Goal: Task Accomplishment & Management: Manage account settings

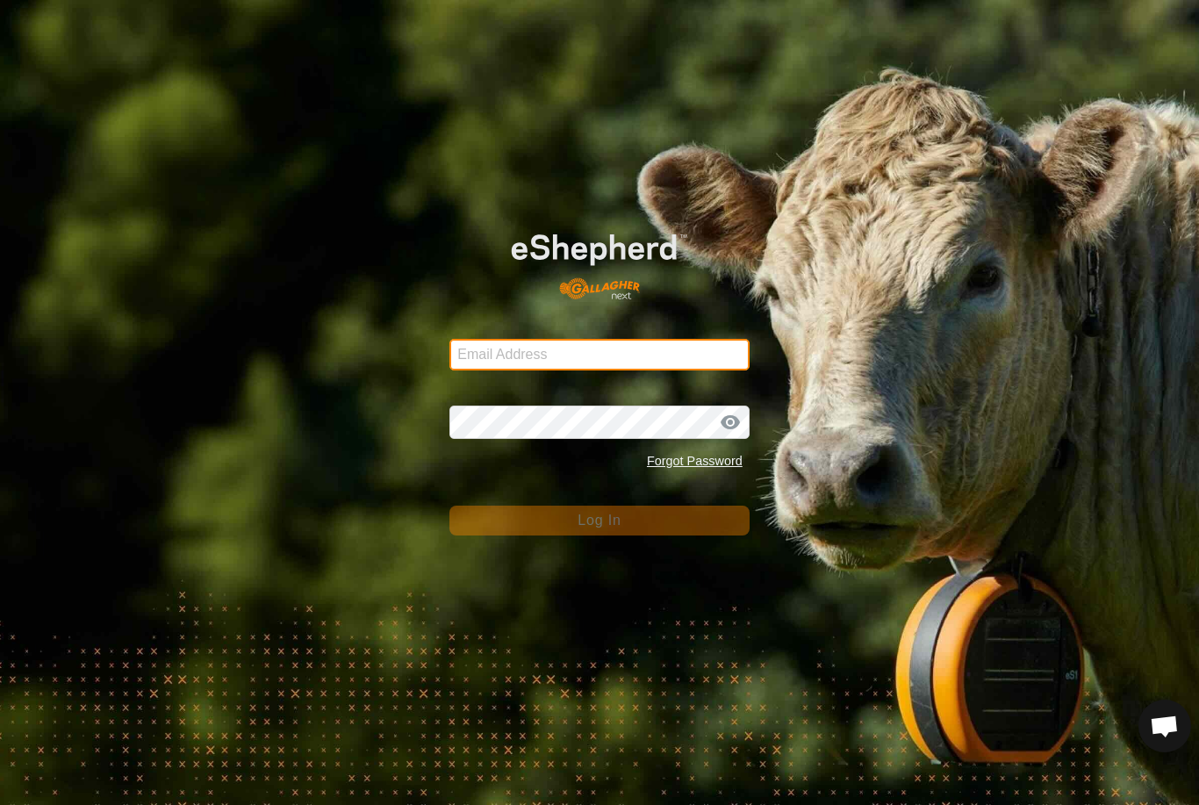
click at [630, 358] on input "Email Address" at bounding box center [599, 355] width 300 height 32
type input "[EMAIL_ADDRESS][DOMAIN_NAME]"
click at [599, 520] on button "Log In" at bounding box center [599, 521] width 300 height 30
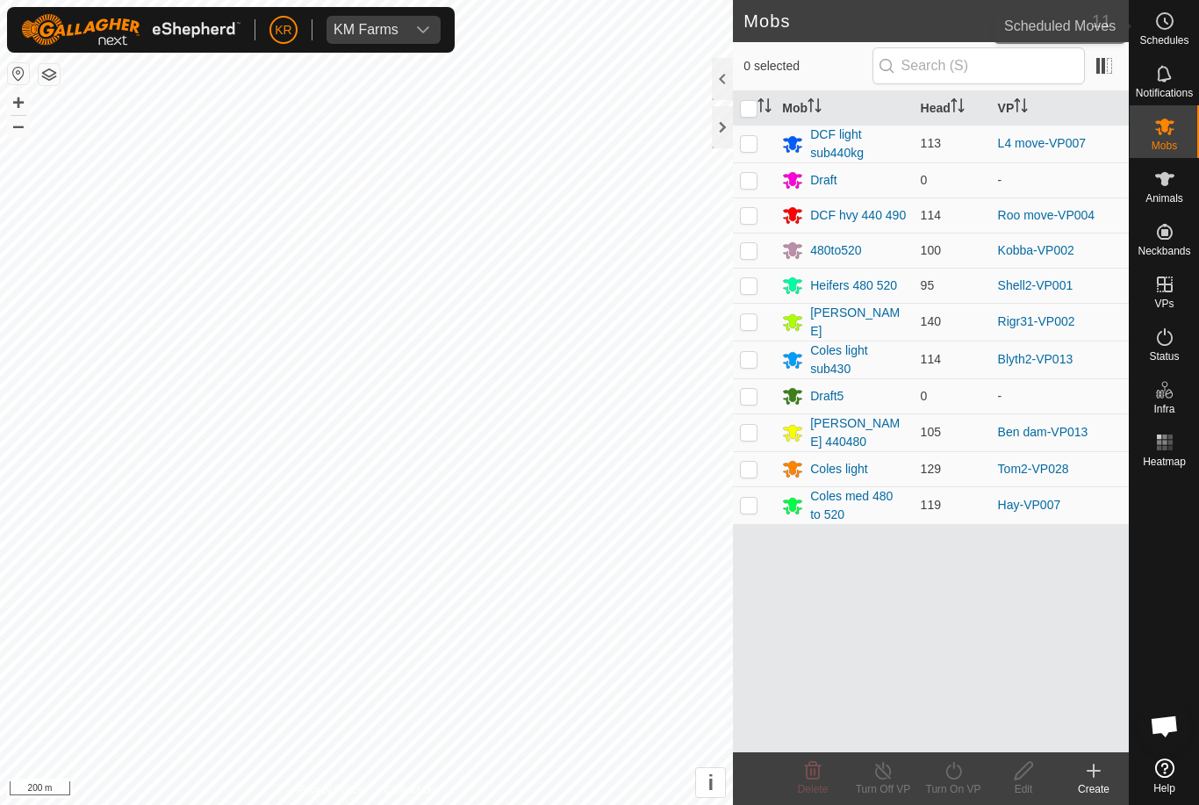
click at [1175, 25] on es-schedule-vp-svg-icon at bounding box center [1165, 21] width 32 height 28
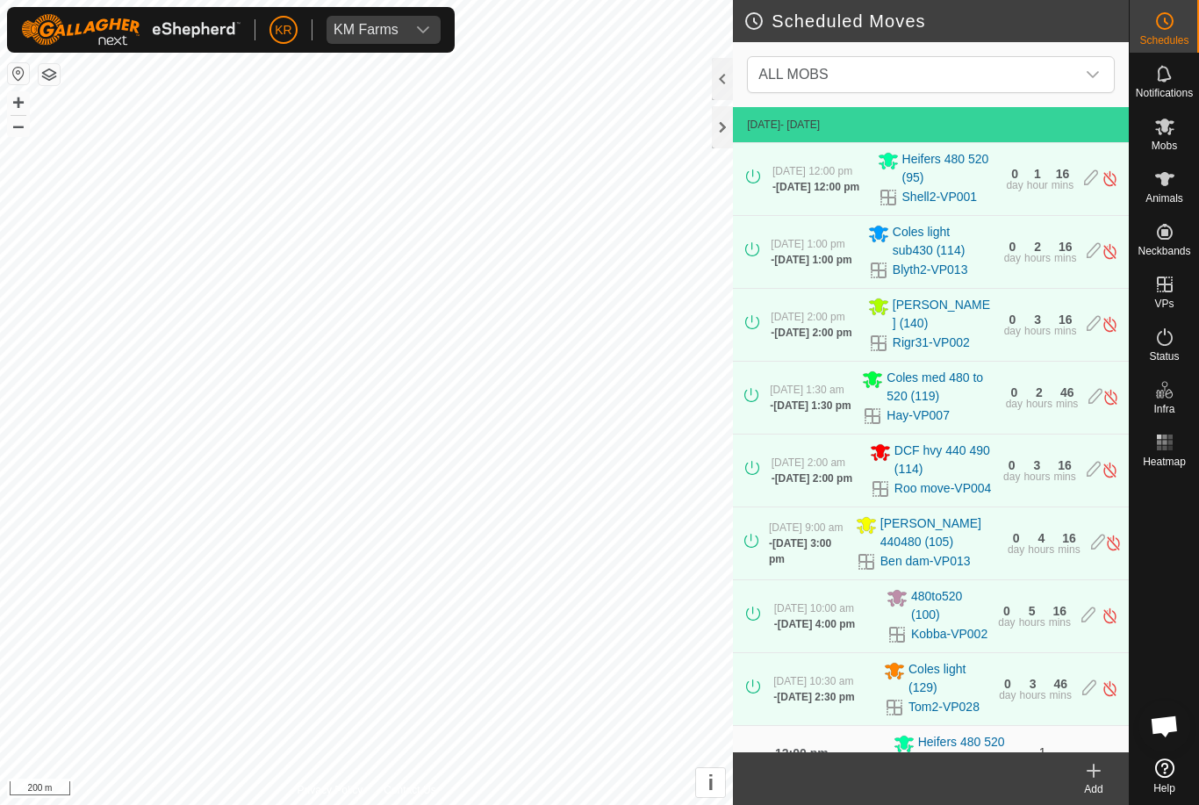
click at [1059, 69] on span "ALL MOBS" at bounding box center [913, 74] width 324 height 35
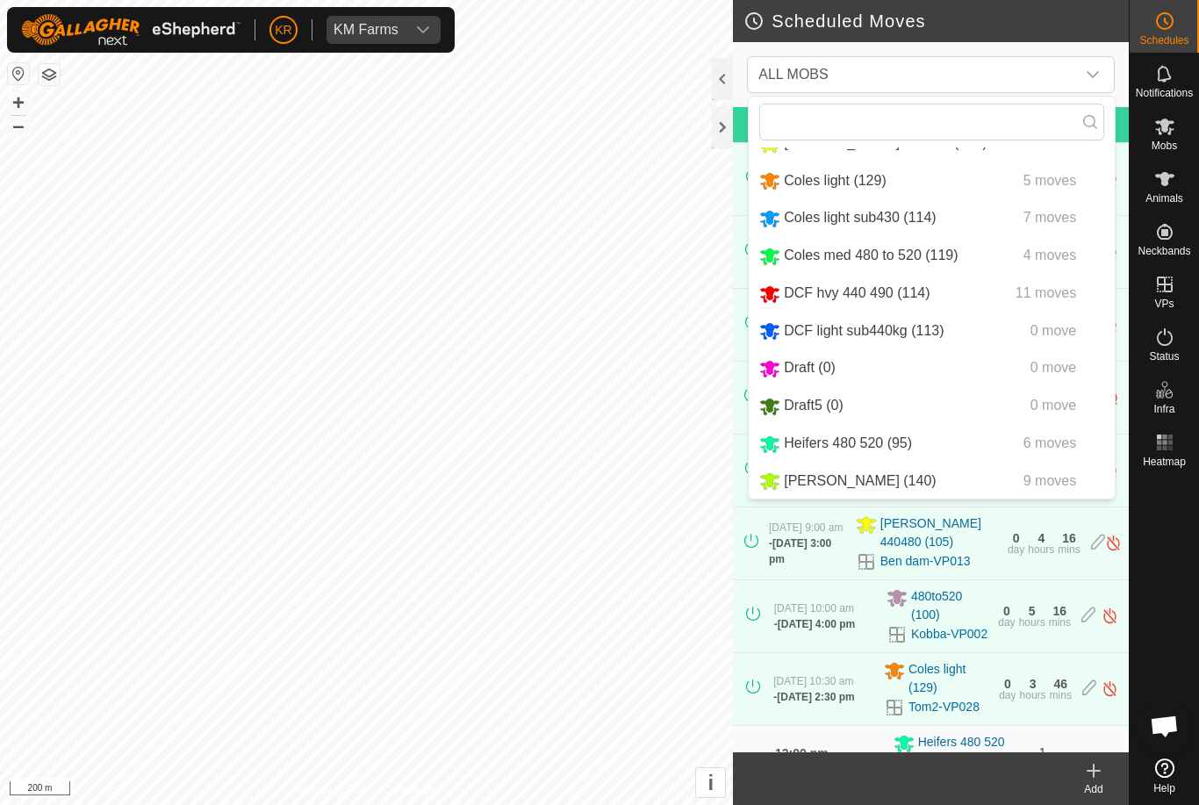
scroll to position [70, 0]
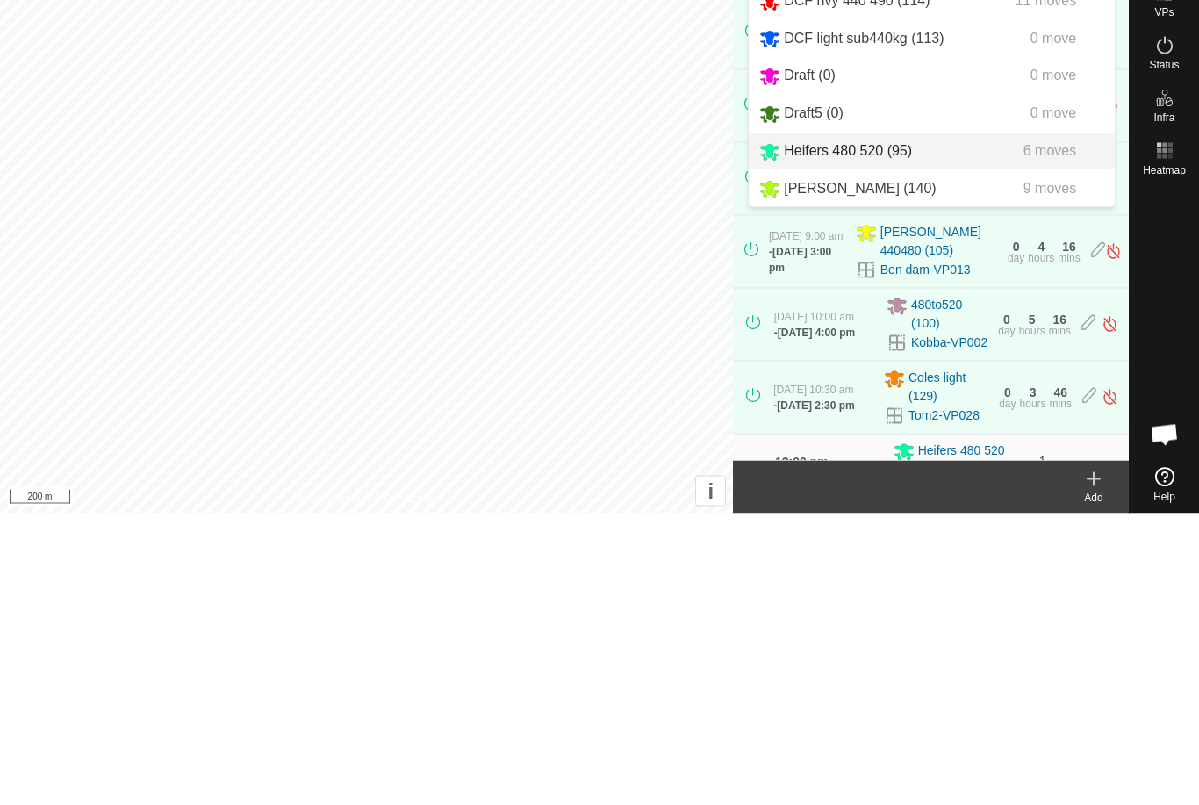
click at [872, 435] on span "Heifers 480 520 (95)" at bounding box center [848, 442] width 128 height 15
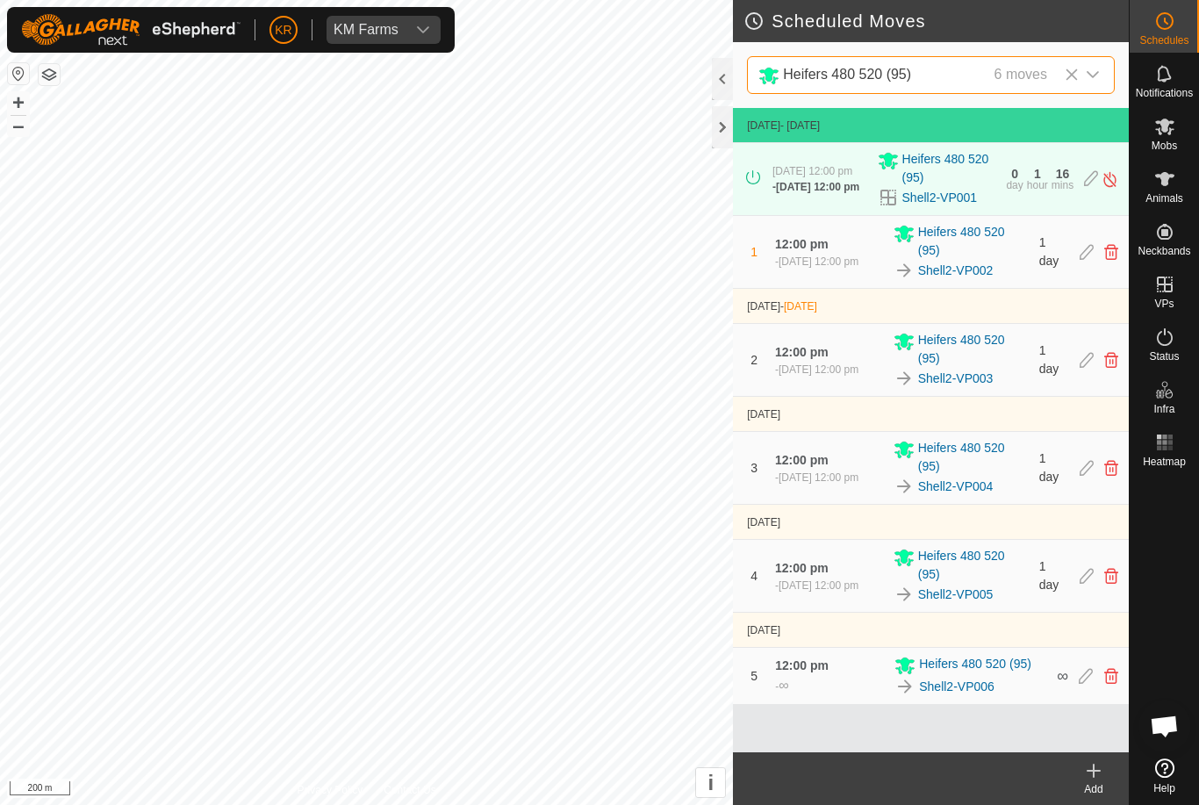
click at [1074, 391] on div "2 12:00 pm [DATE] at 12:00 pm Heifers 480 520 (95) Shell2-VP003 1 day" at bounding box center [931, 360] width 382 height 72
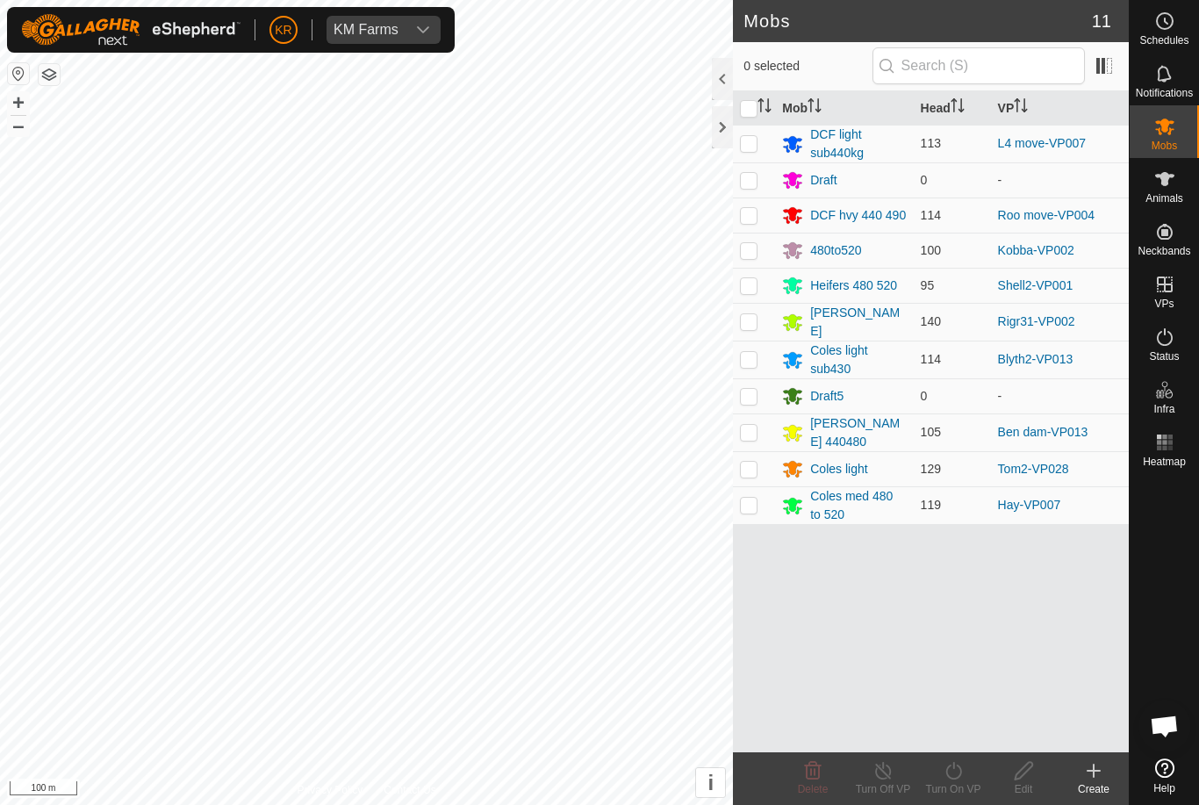
click at [865, 223] on div "DCF hvy 440 490" at bounding box center [858, 215] width 96 height 18
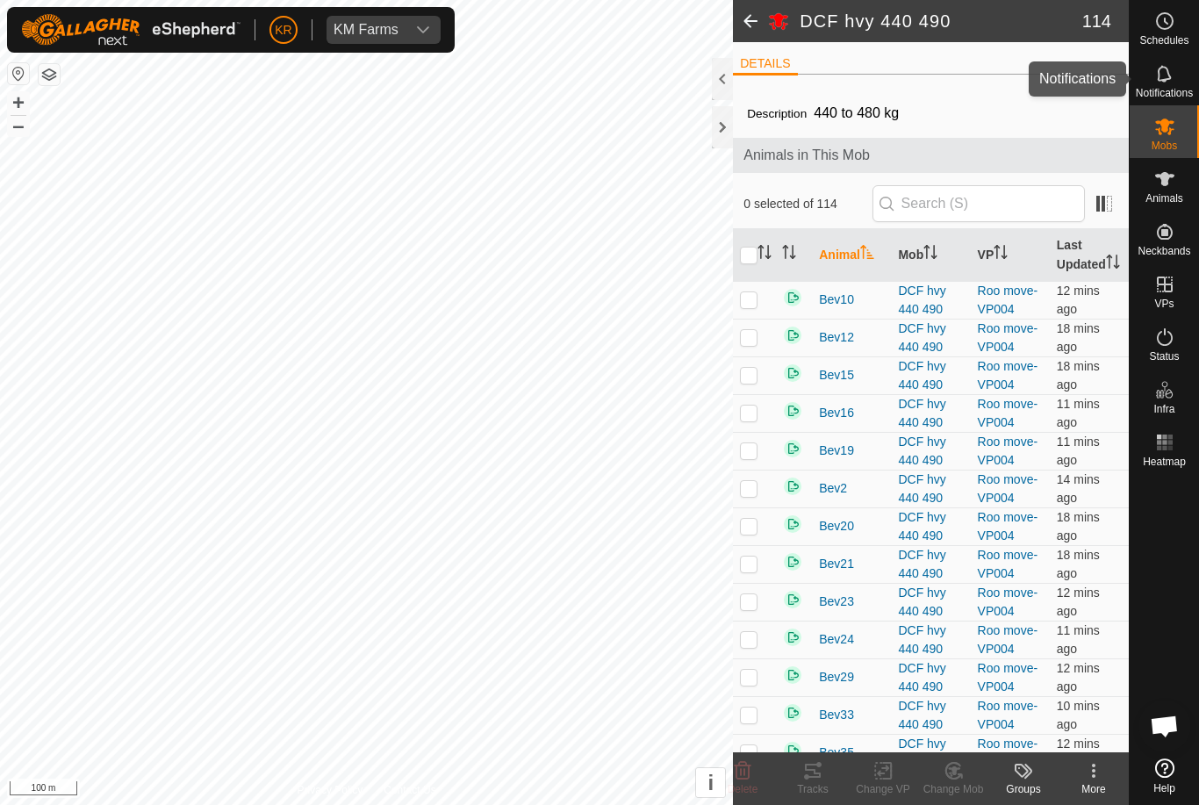
click at [1171, 62] on es-notification-svg-icon at bounding box center [1165, 74] width 32 height 28
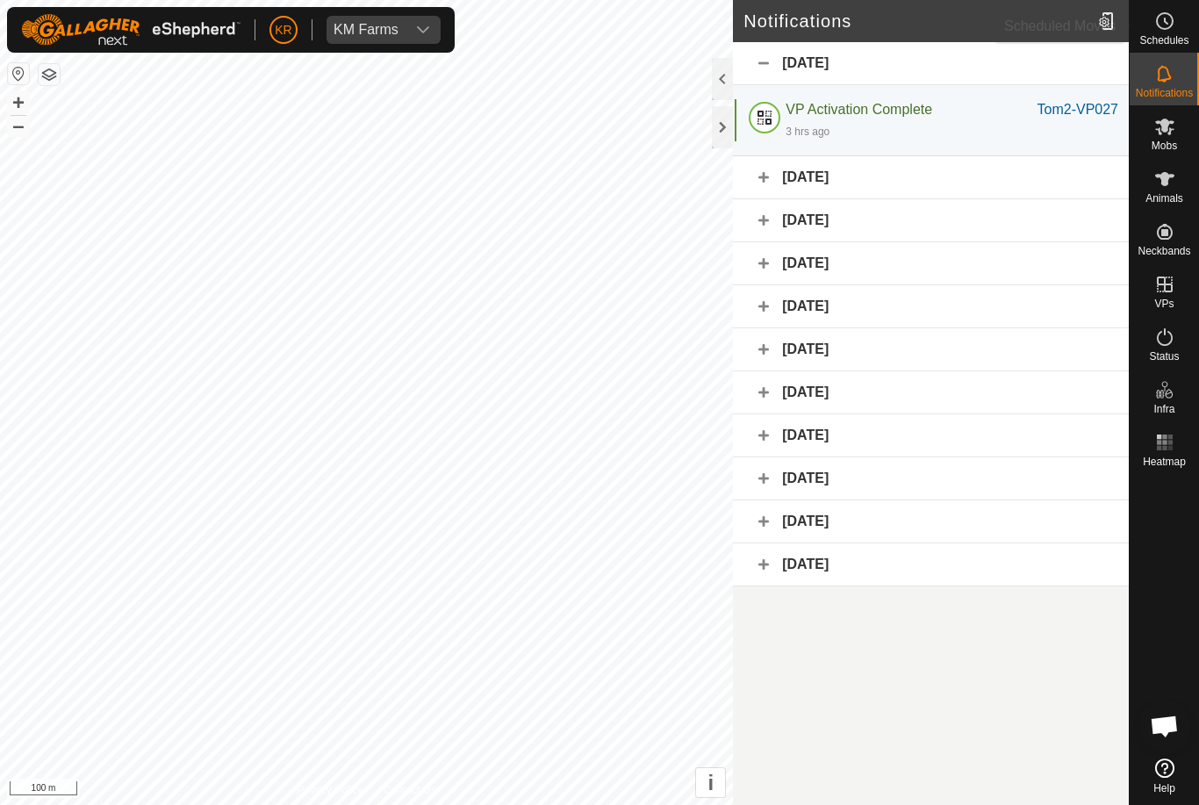
click at [1167, 22] on icon at bounding box center [1164, 21] width 21 height 21
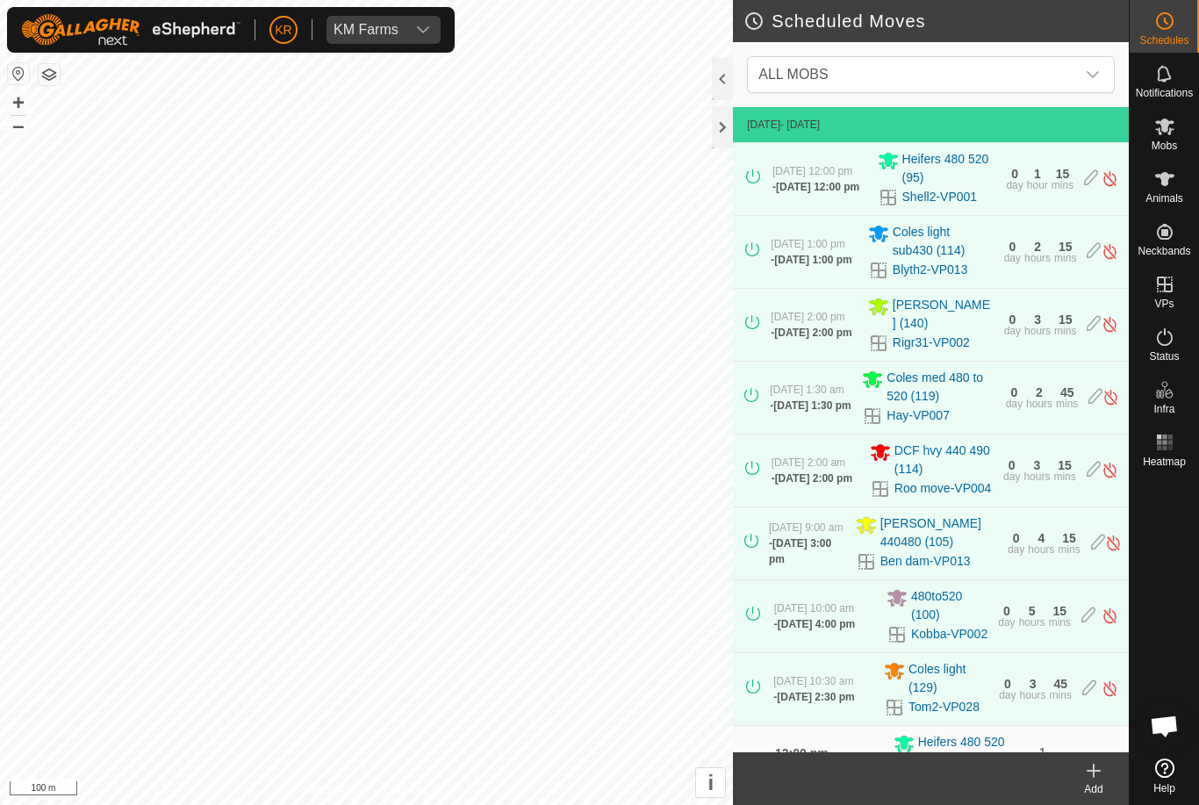
click at [1031, 59] on span "ALL MOBS" at bounding box center [913, 74] width 324 height 35
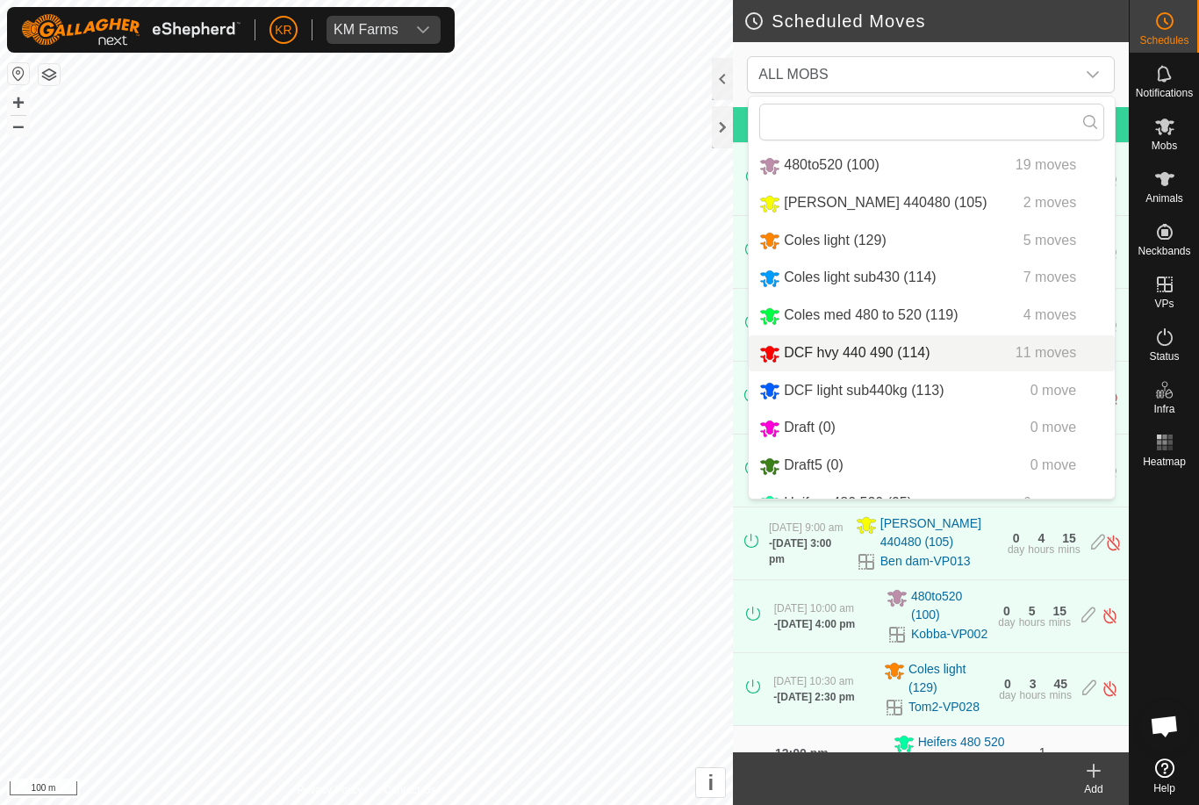
click at [1036, 360] on span "11 moves" at bounding box center [1046, 352] width 61 height 15
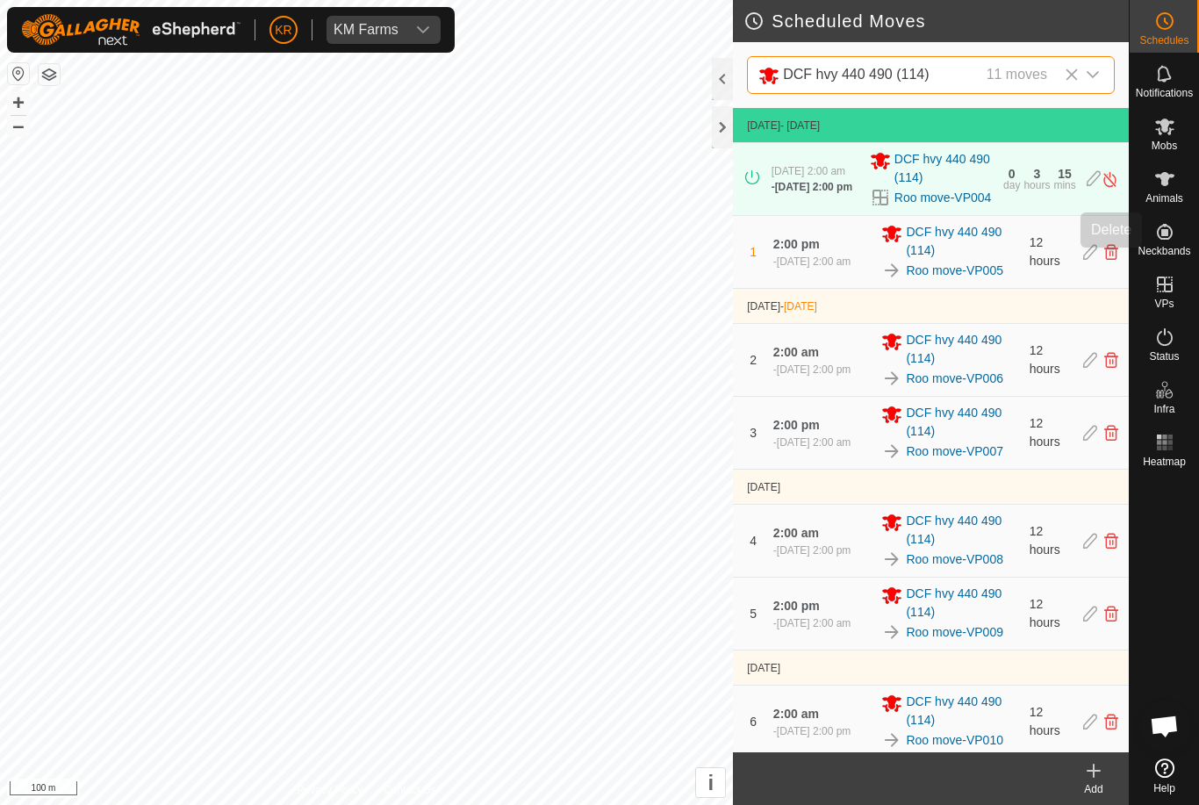
click at [1109, 260] on icon at bounding box center [1111, 252] width 14 height 16
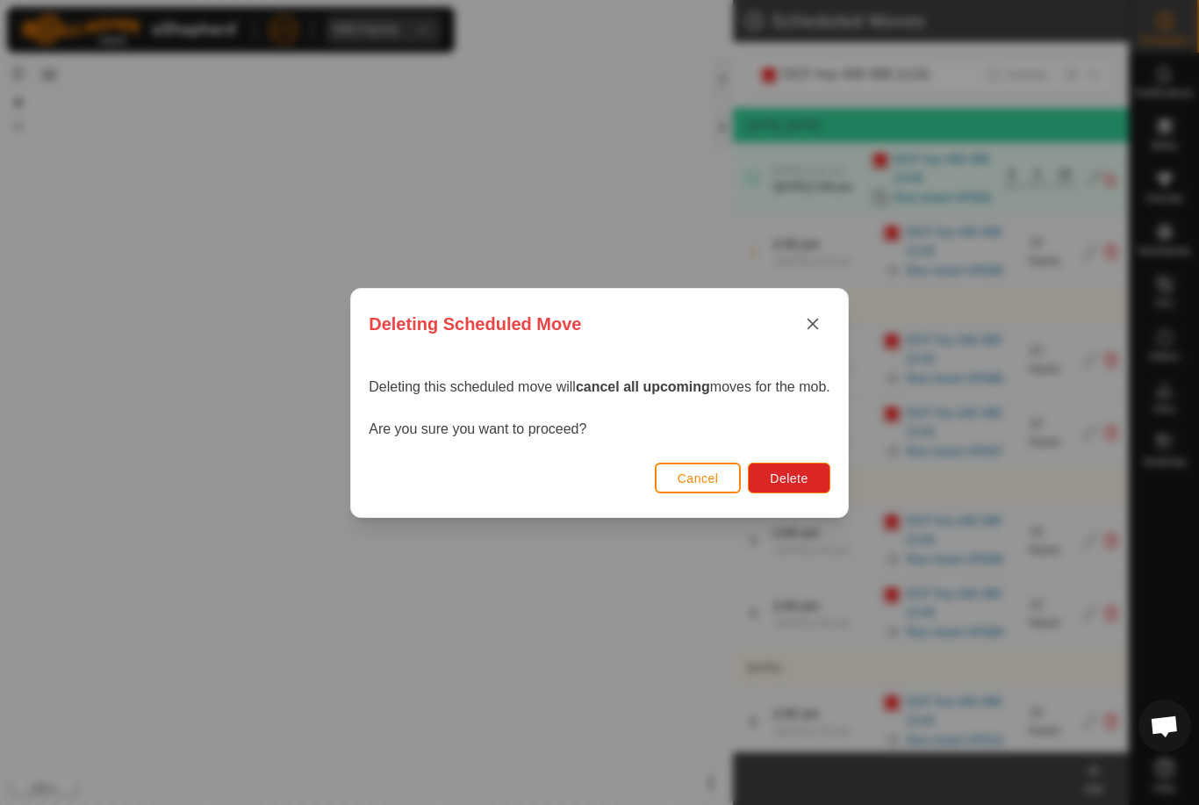
click at [800, 474] on span "Delete" at bounding box center [789, 478] width 38 height 14
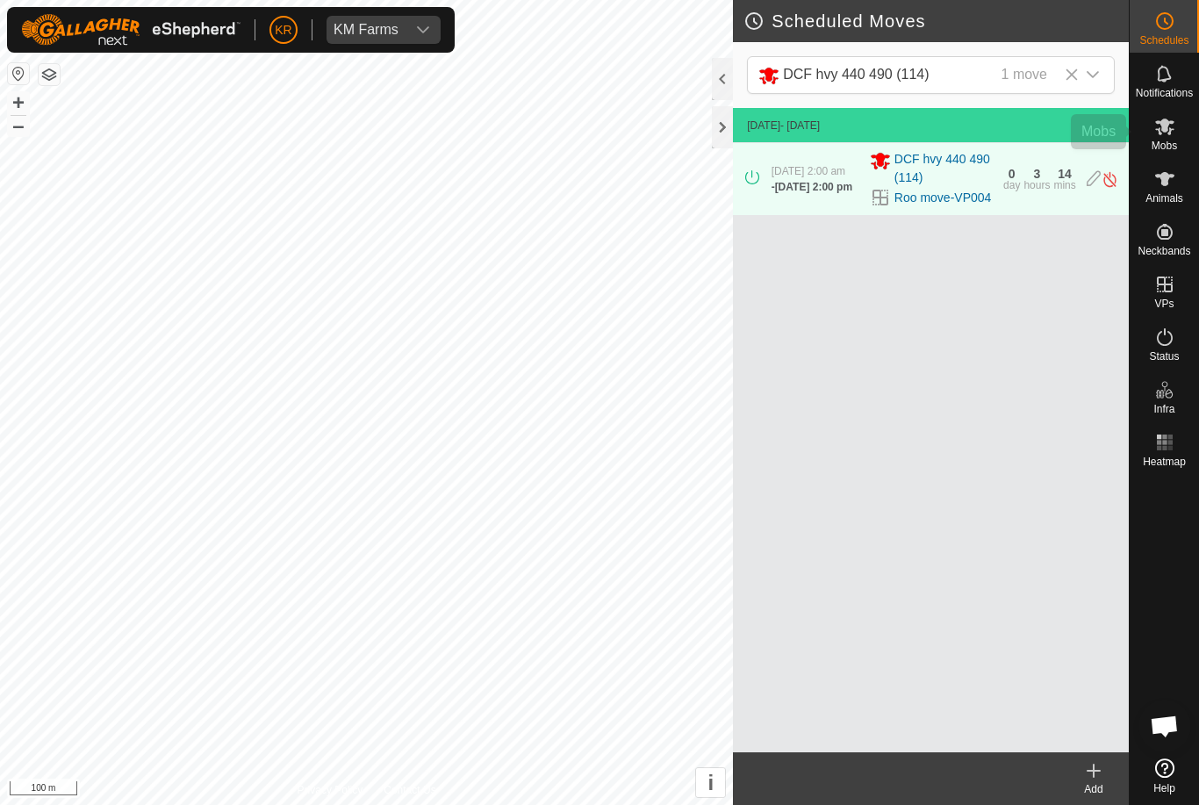
click at [1171, 132] on icon at bounding box center [1164, 126] width 21 height 21
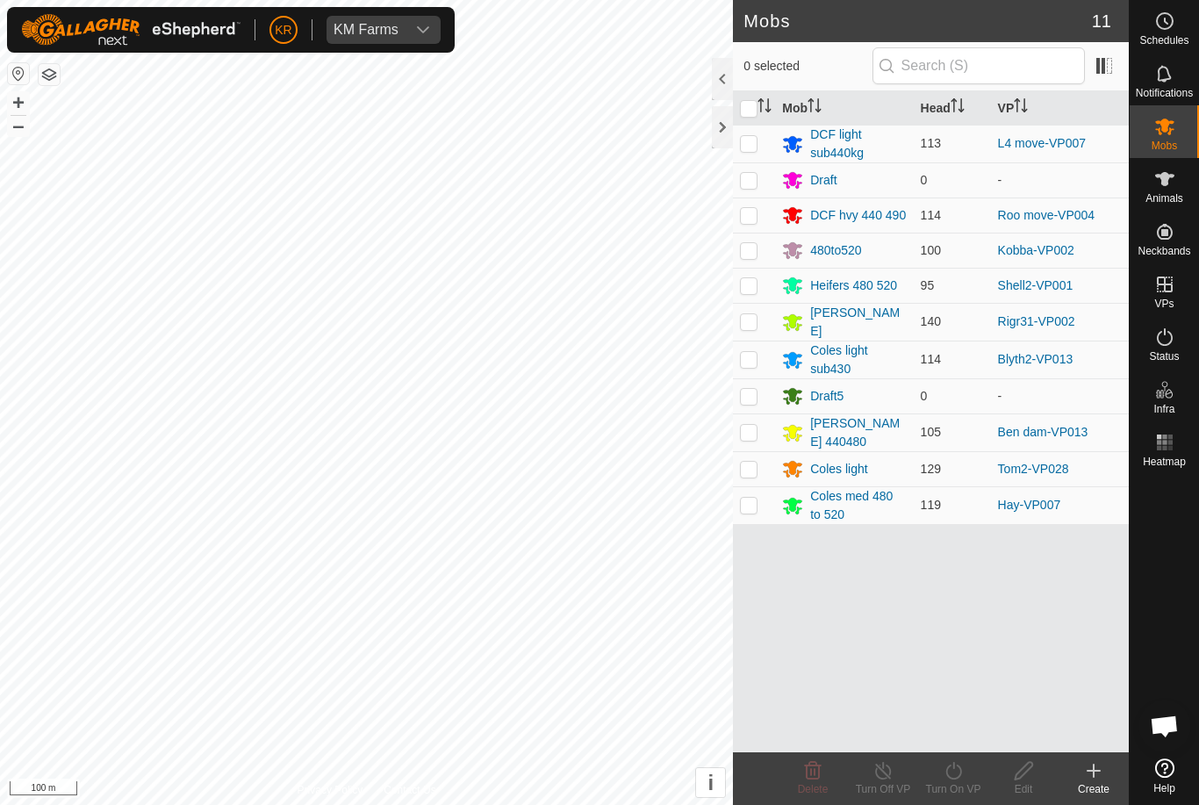
click at [747, 228] on td at bounding box center [754, 214] width 42 height 35
checkbox input "true"
click at [950, 793] on div "Turn On VP" at bounding box center [953, 789] width 70 height 16
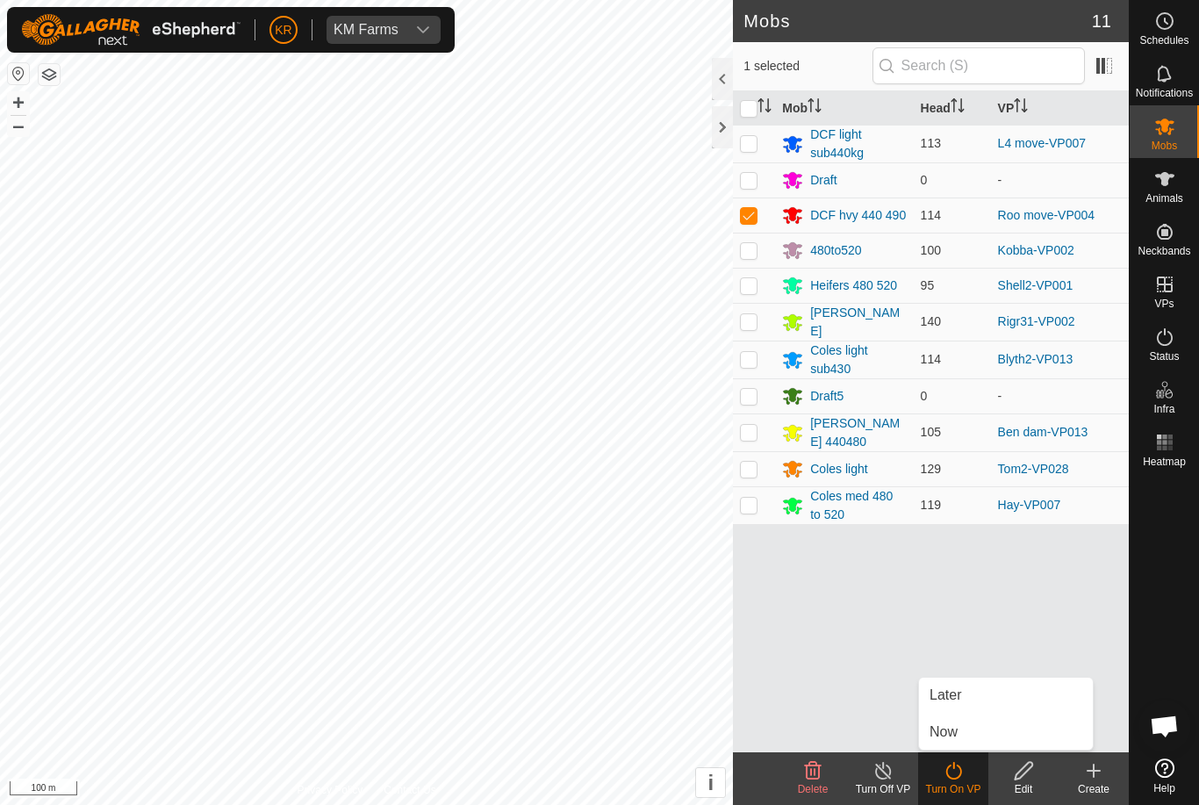
click at [987, 732] on link "Now" at bounding box center [1006, 731] width 174 height 35
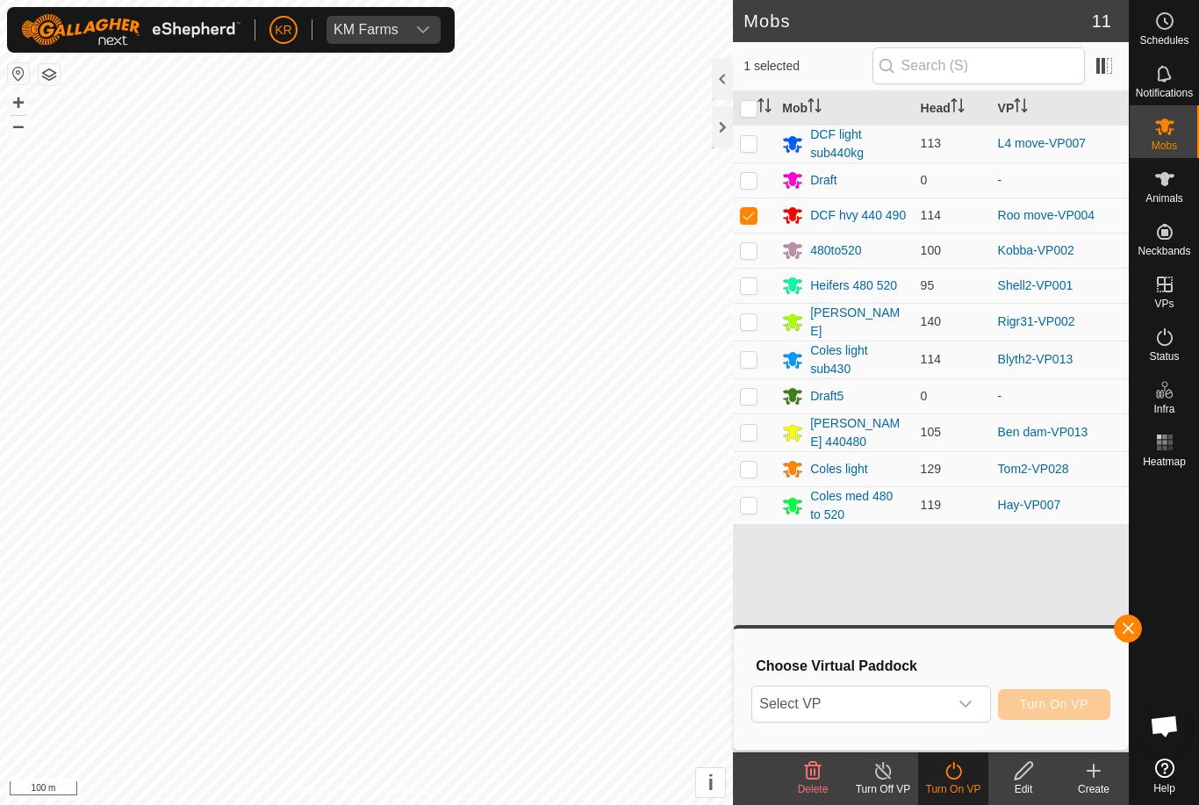
click at [946, 719] on span "Select VP" at bounding box center [849, 703] width 195 height 35
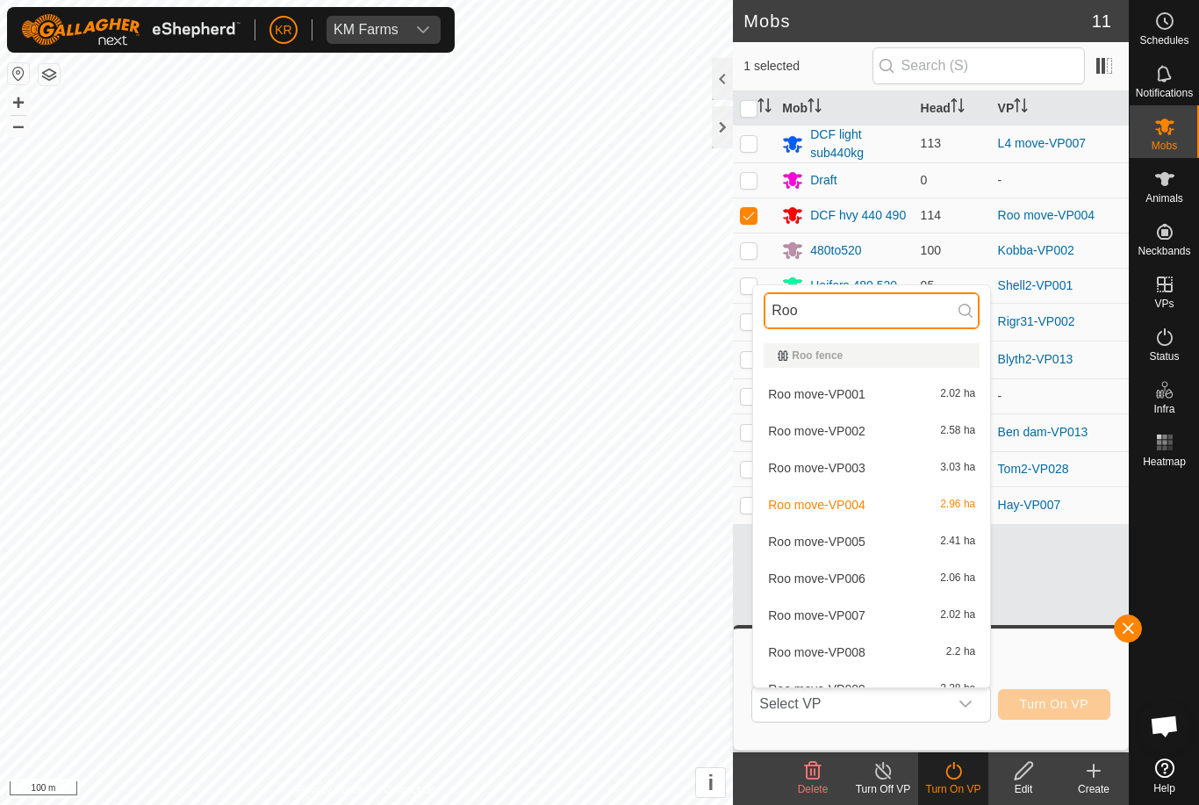
type input "Roo"
click at [901, 531] on div "Roo move-VP005 2.41 ha" at bounding box center [872, 541] width 216 height 21
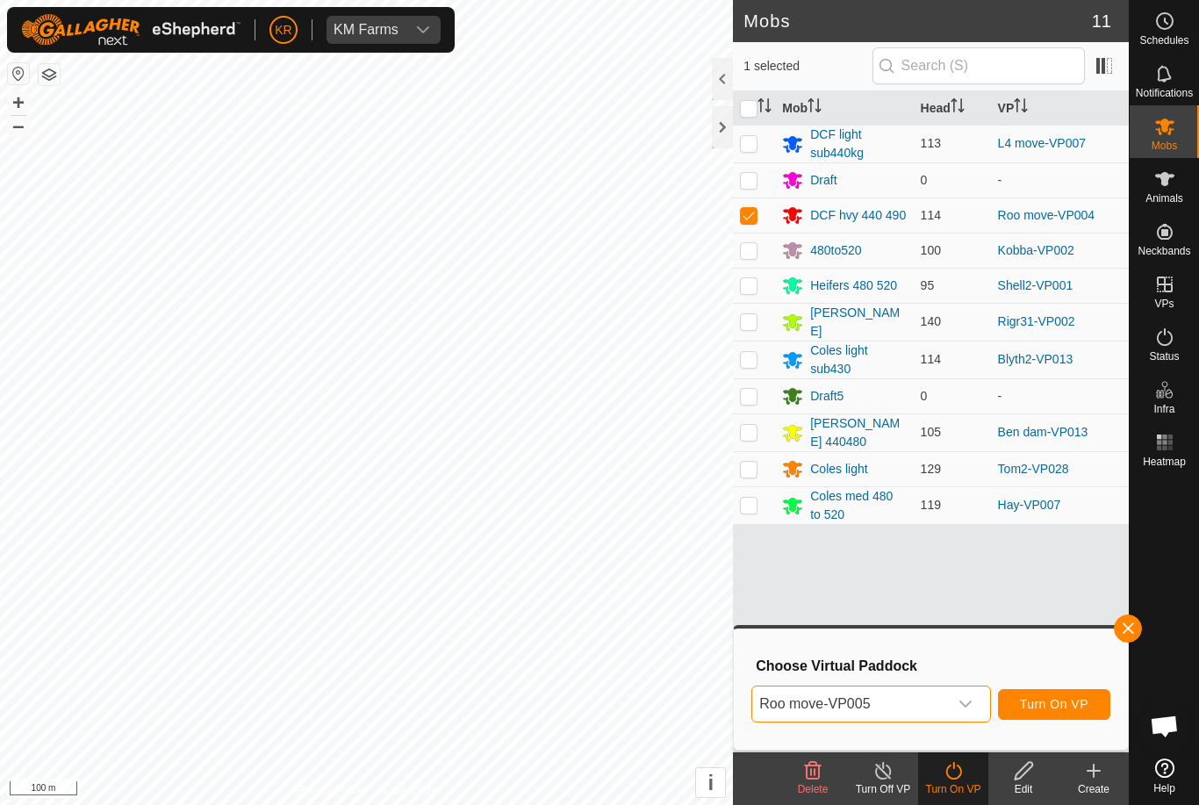
click at [1093, 706] on button "Turn On VP" at bounding box center [1054, 704] width 112 height 31
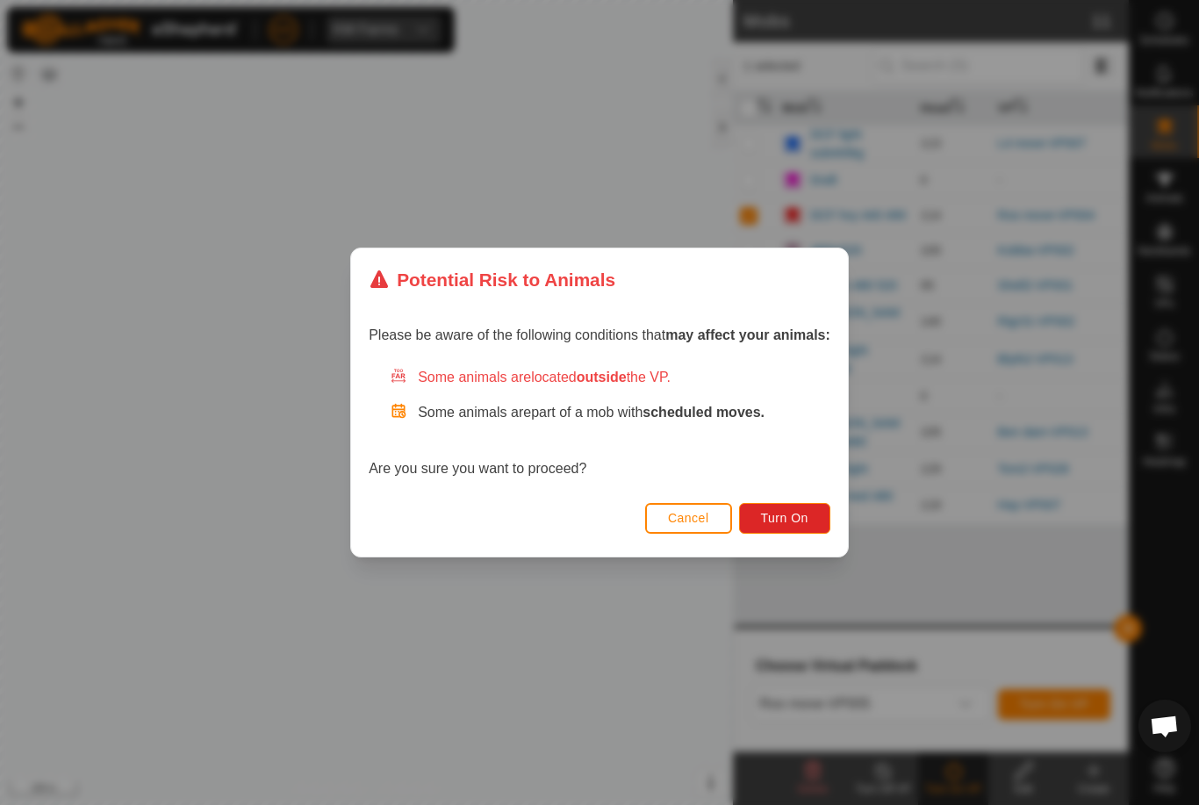
click at [800, 511] on span "Turn On" at bounding box center [784, 518] width 47 height 14
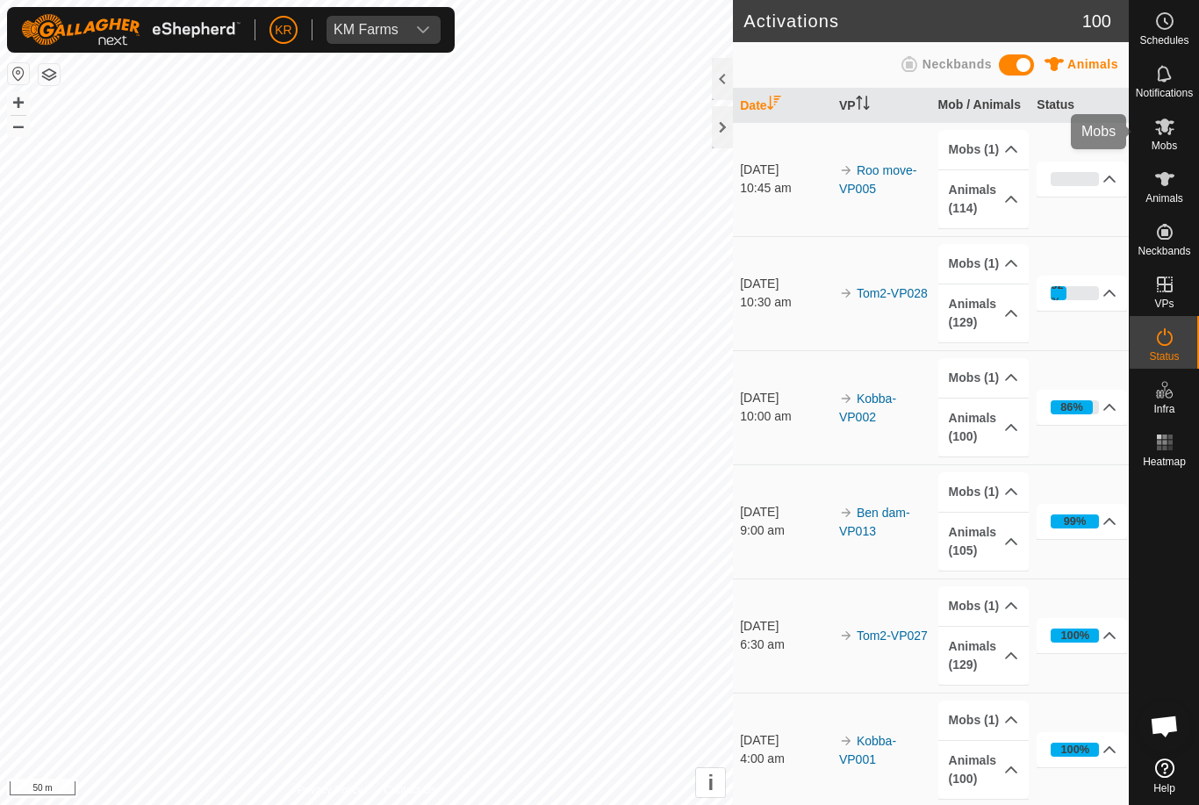
click at [1169, 152] on div "Mobs" at bounding box center [1164, 131] width 69 height 53
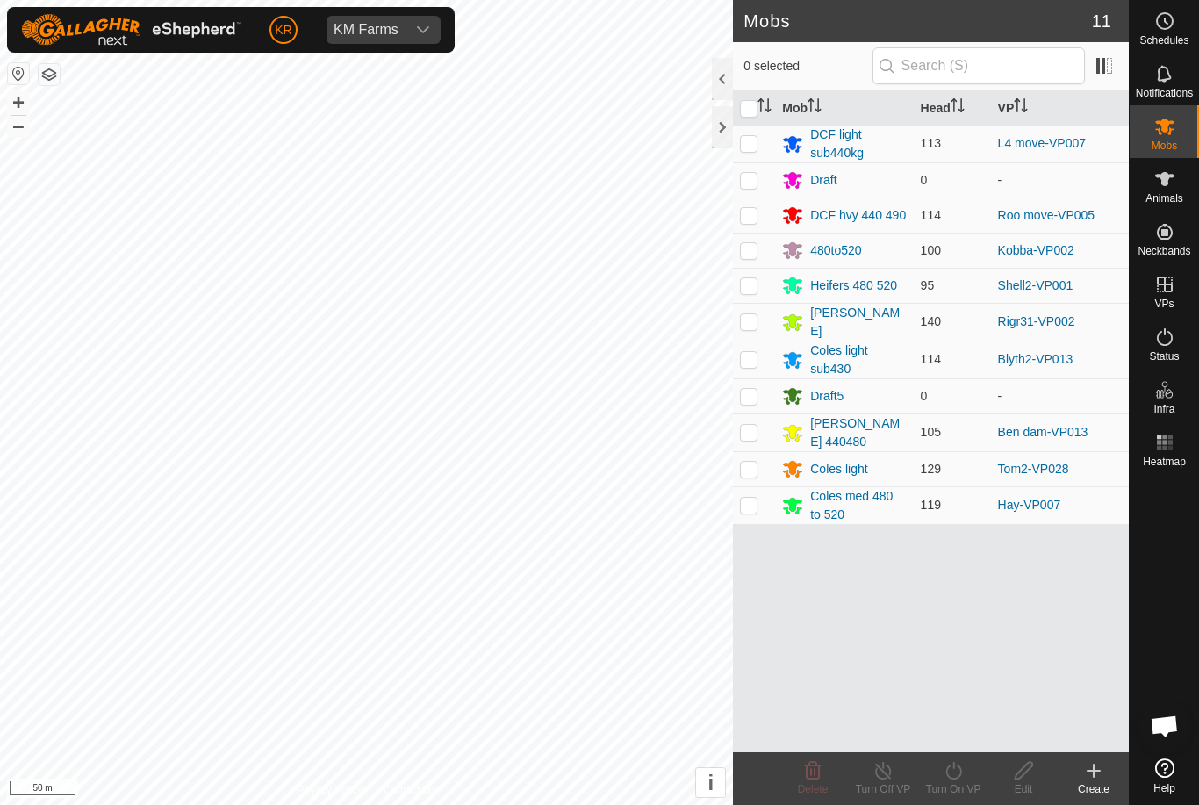
click at [757, 221] on p-checkbox at bounding box center [749, 215] width 18 height 14
checkbox input "true"
click at [954, 779] on icon at bounding box center [954, 770] width 22 height 21
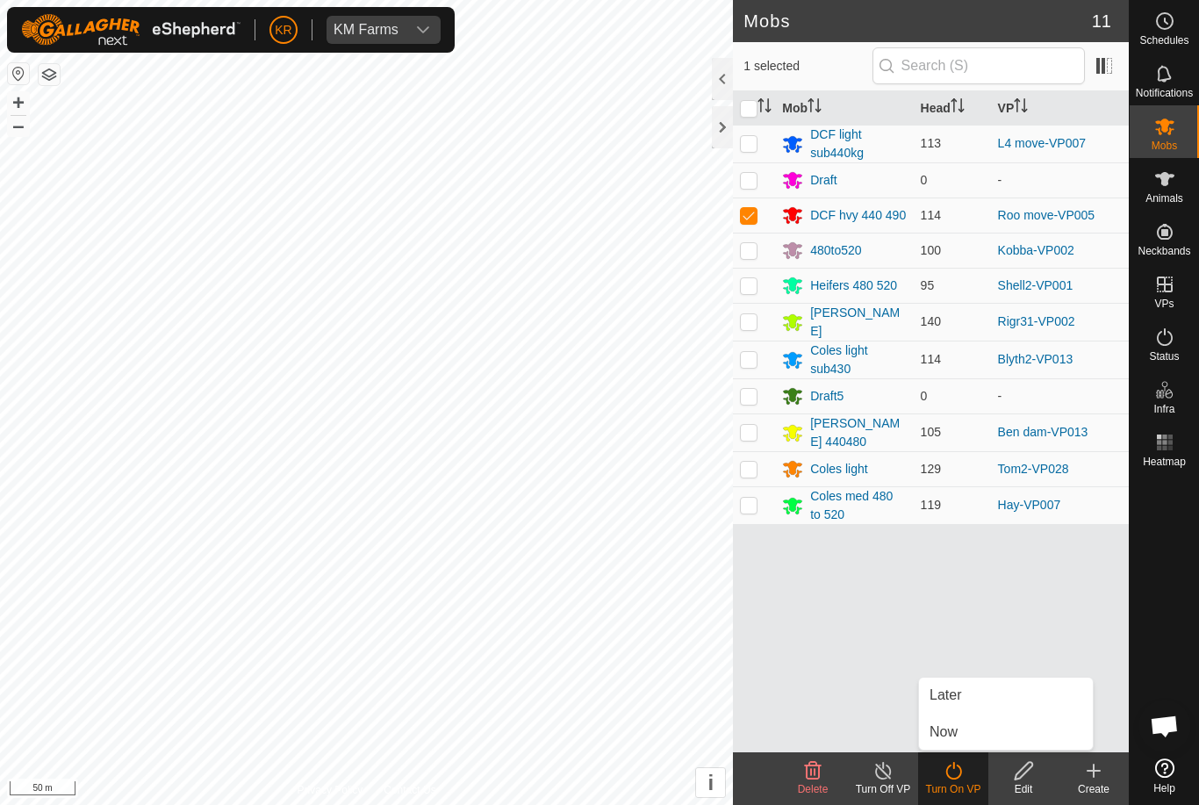
click at [979, 730] on link "Now" at bounding box center [1006, 731] width 174 height 35
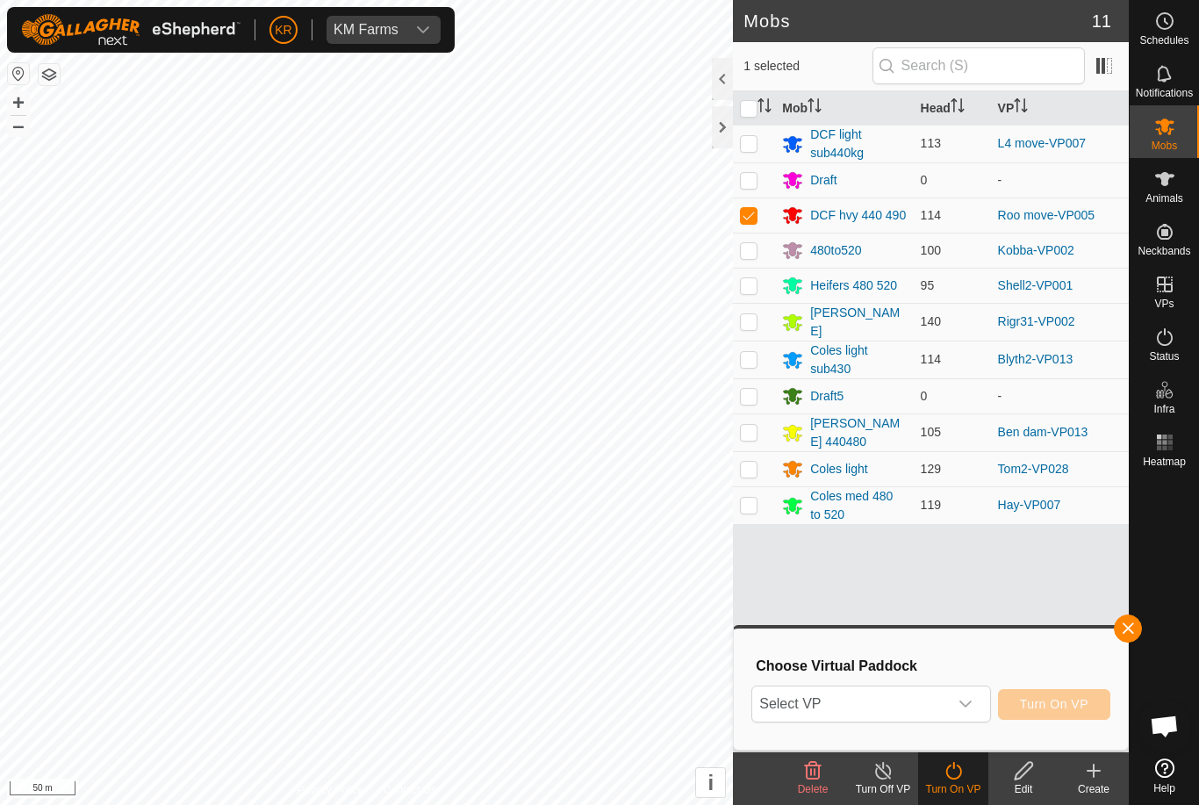
click at [971, 779] on turn-on-svg-icon at bounding box center [953, 770] width 70 height 21
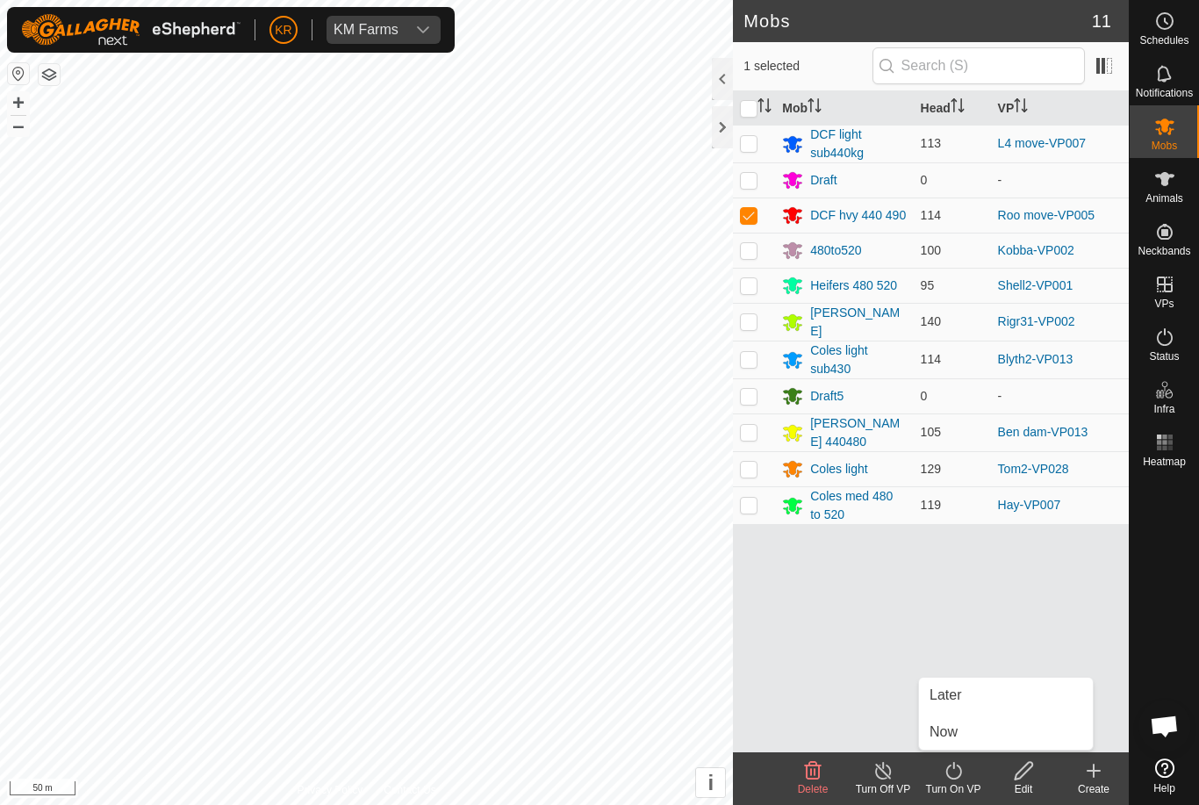
click at [966, 717] on link "Now" at bounding box center [1006, 731] width 174 height 35
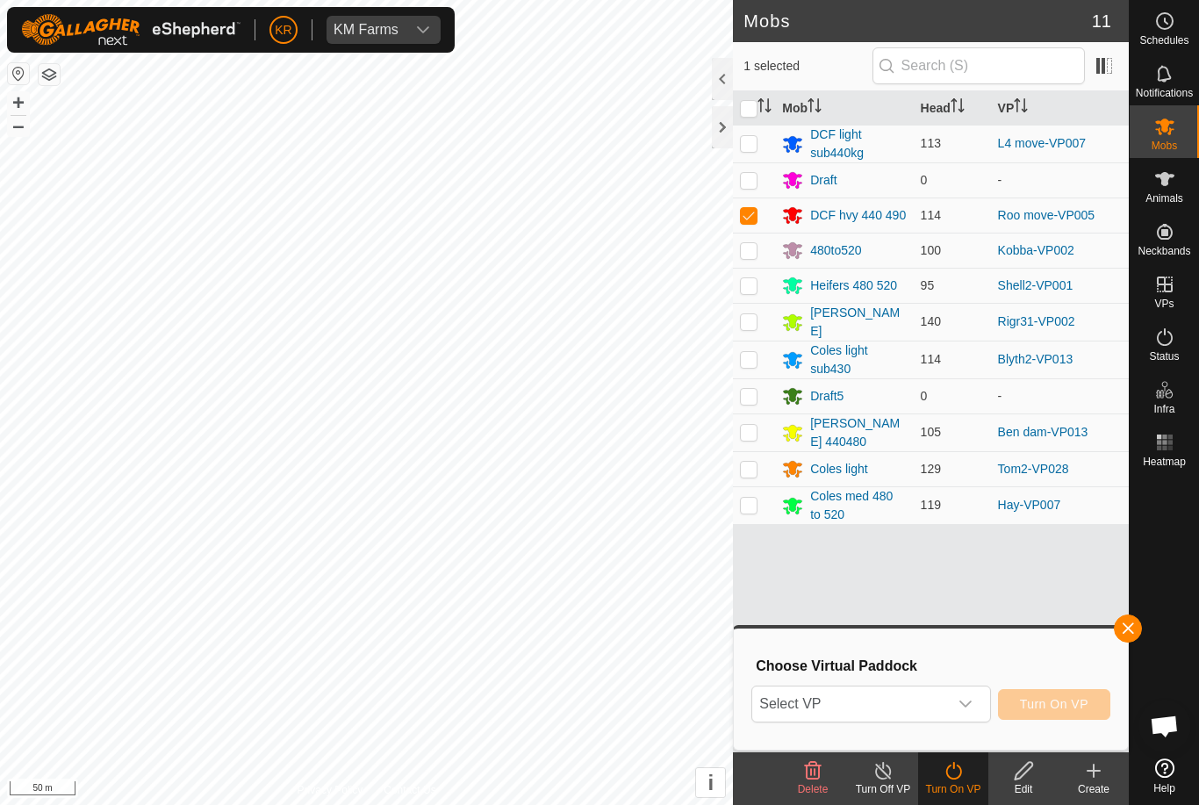
click at [962, 776] on icon at bounding box center [954, 770] width 22 height 21
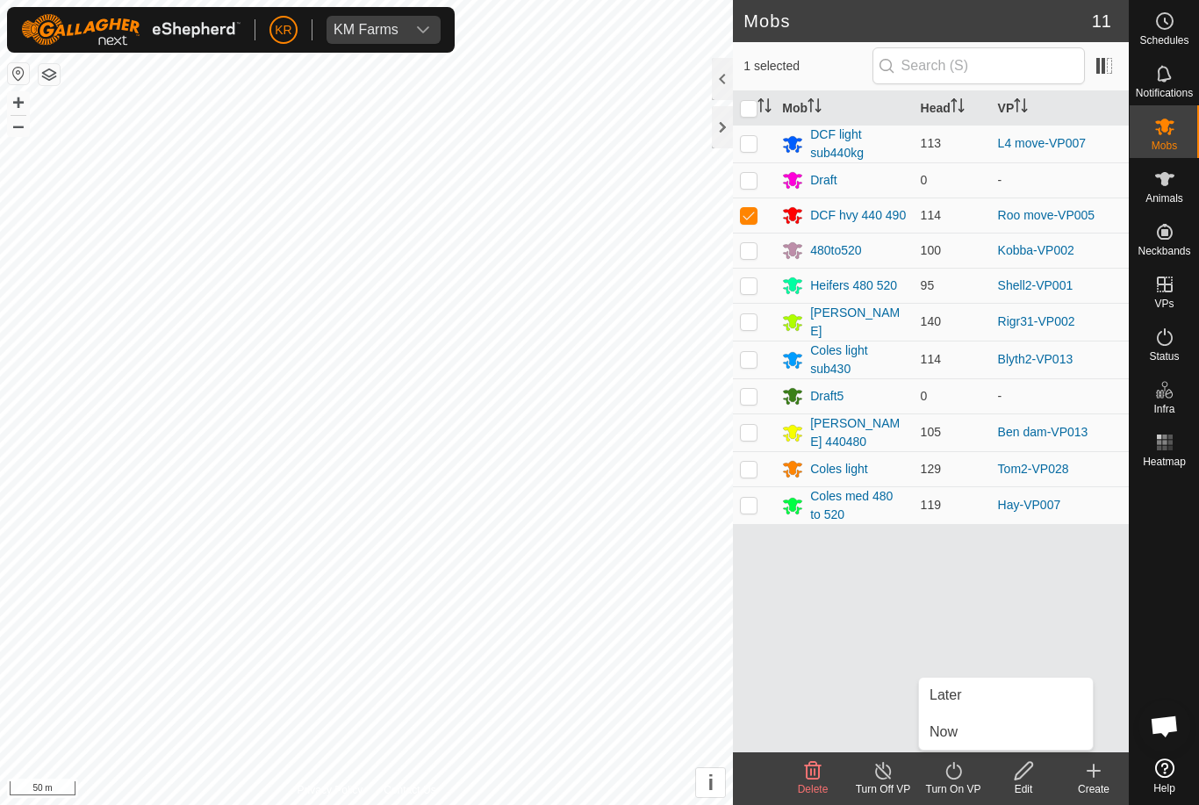
click at [968, 692] on link "Later" at bounding box center [1006, 695] width 174 height 35
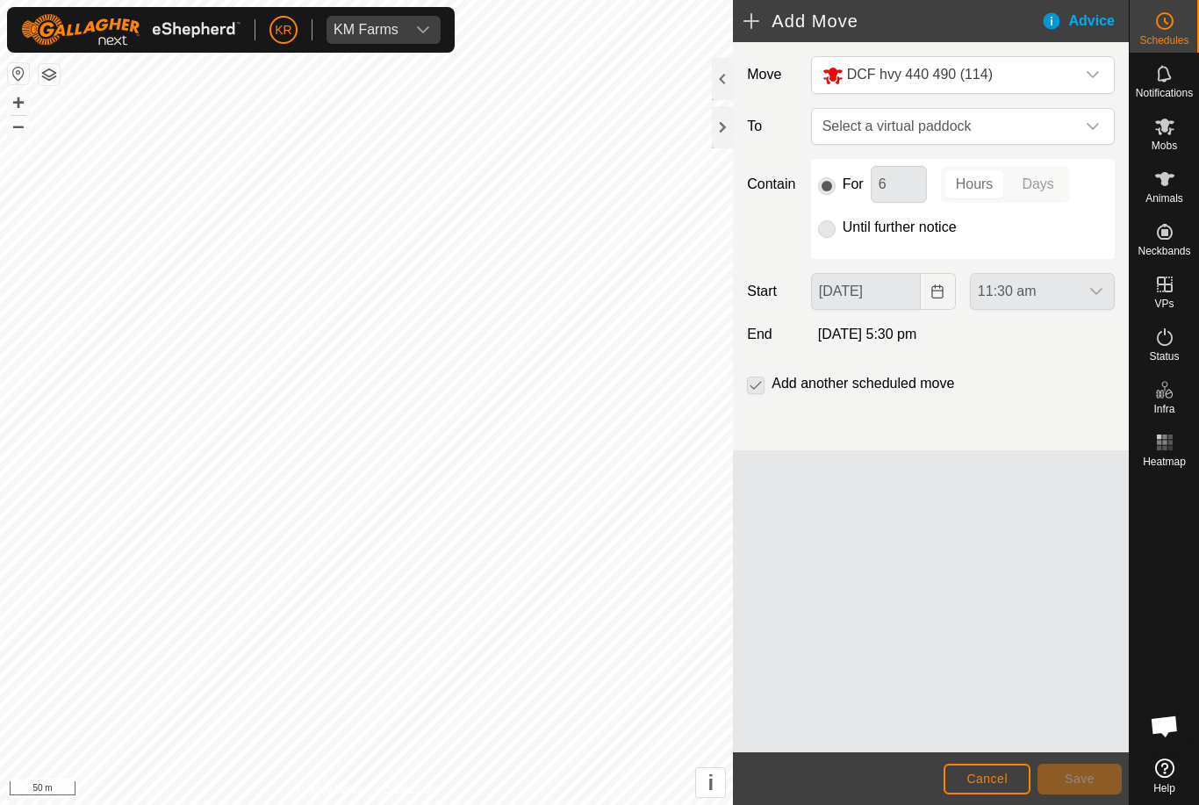
click at [1019, 126] on span "Select a virtual paddock" at bounding box center [945, 126] width 260 height 35
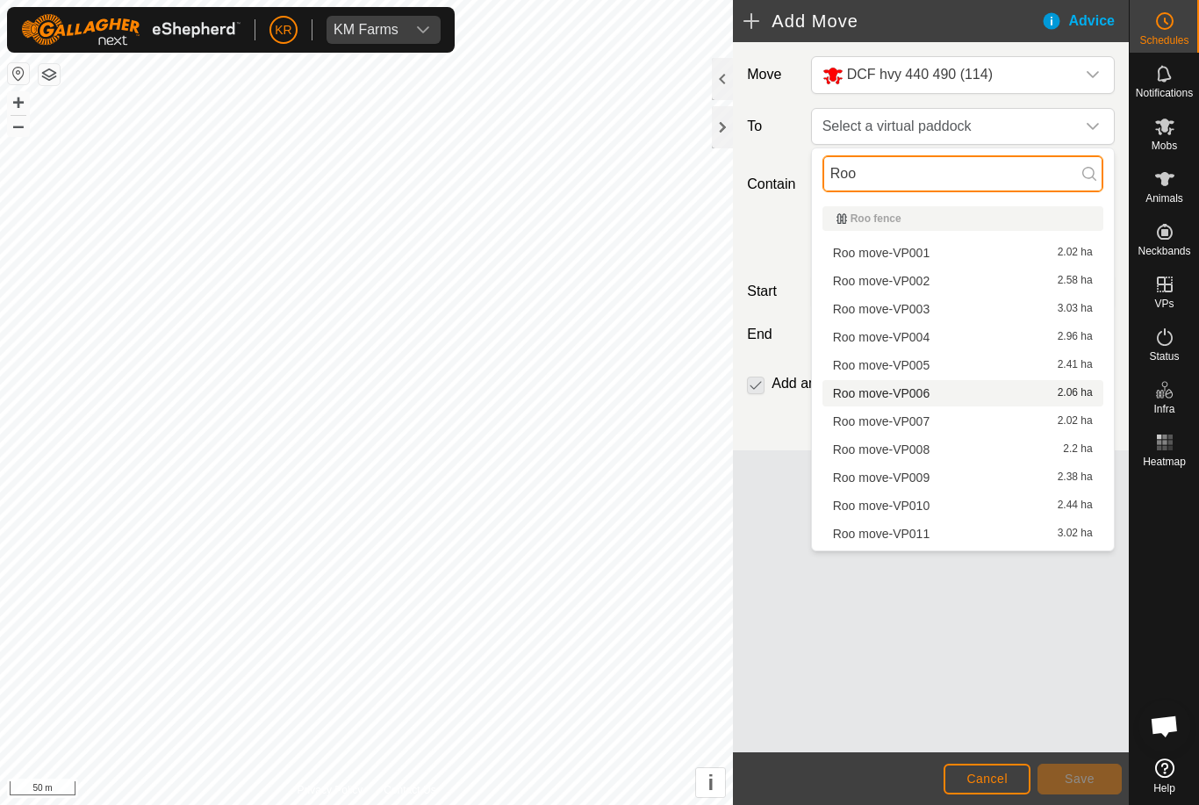
type input "Roo"
click at [1005, 393] on div "Roo move-VP006 2.06 ha" at bounding box center [963, 393] width 260 height 12
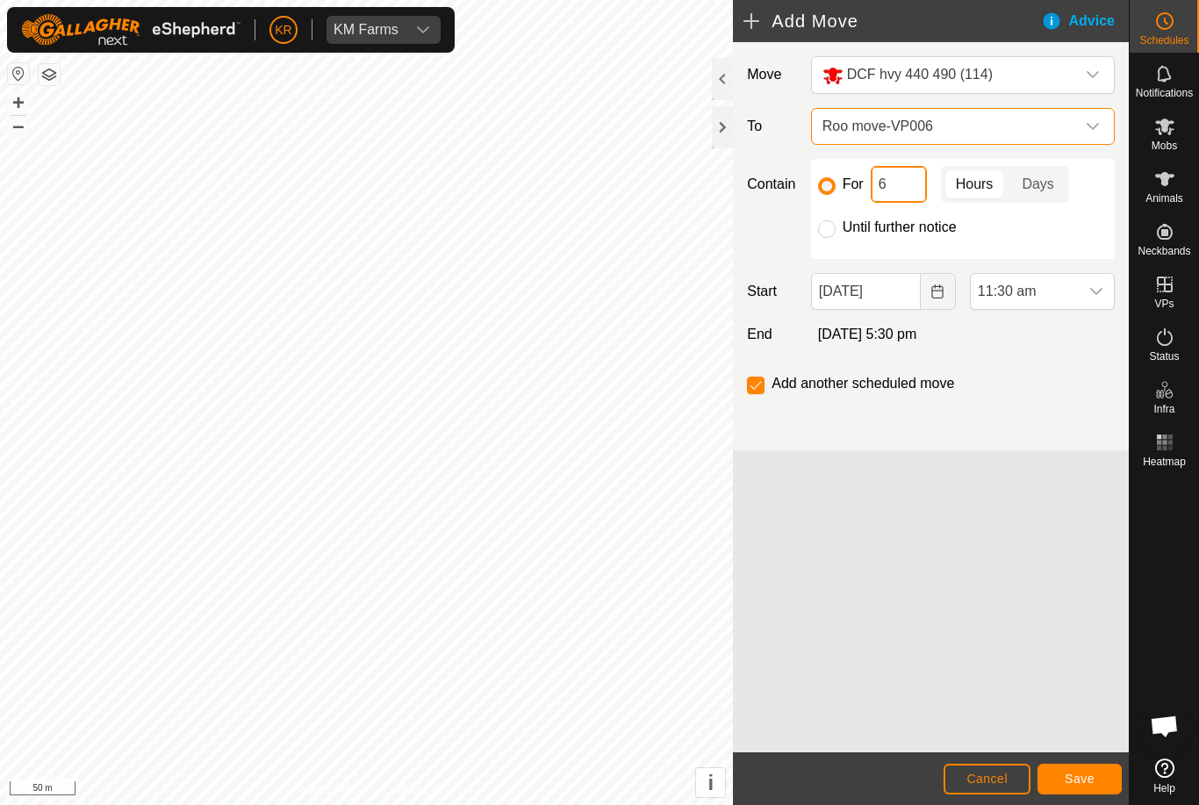
click at [894, 191] on input "6" at bounding box center [899, 184] width 56 height 37
click at [1058, 297] on span "11:30 am" at bounding box center [1025, 291] width 108 height 35
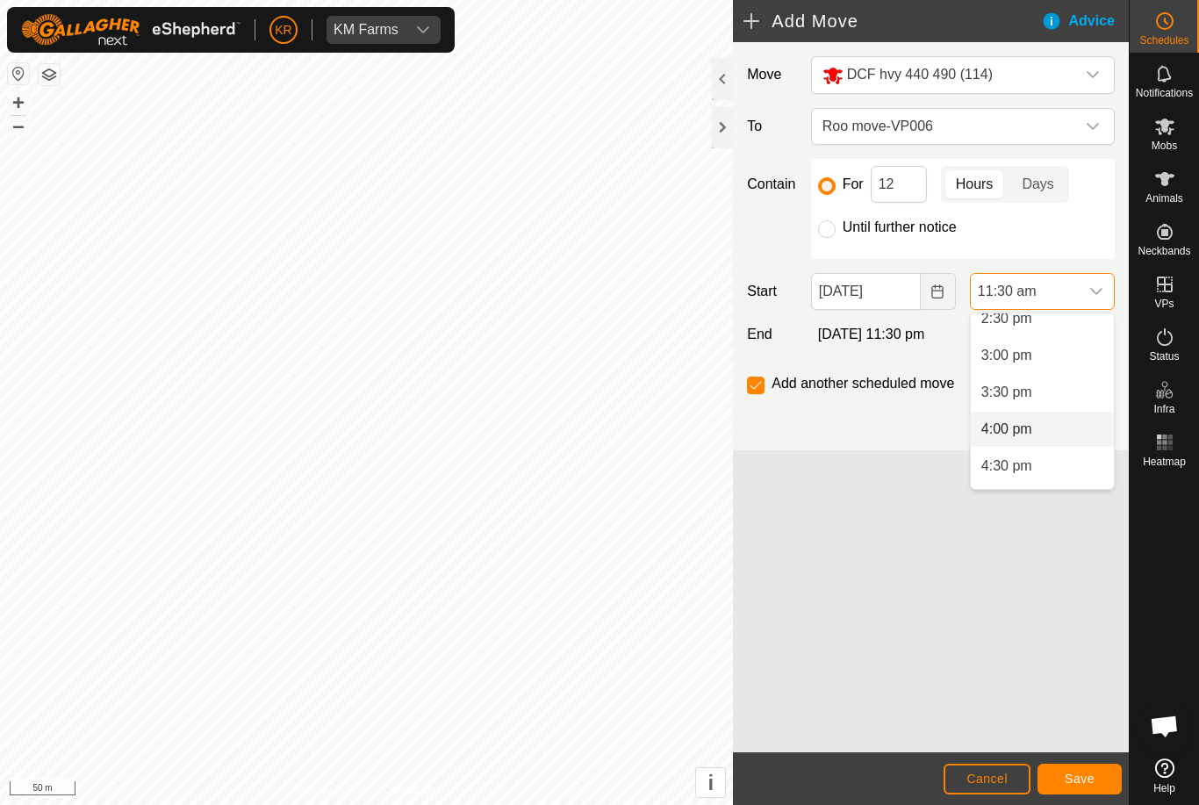
click at [1058, 432] on li "4:00 pm" at bounding box center [1042, 429] width 143 height 35
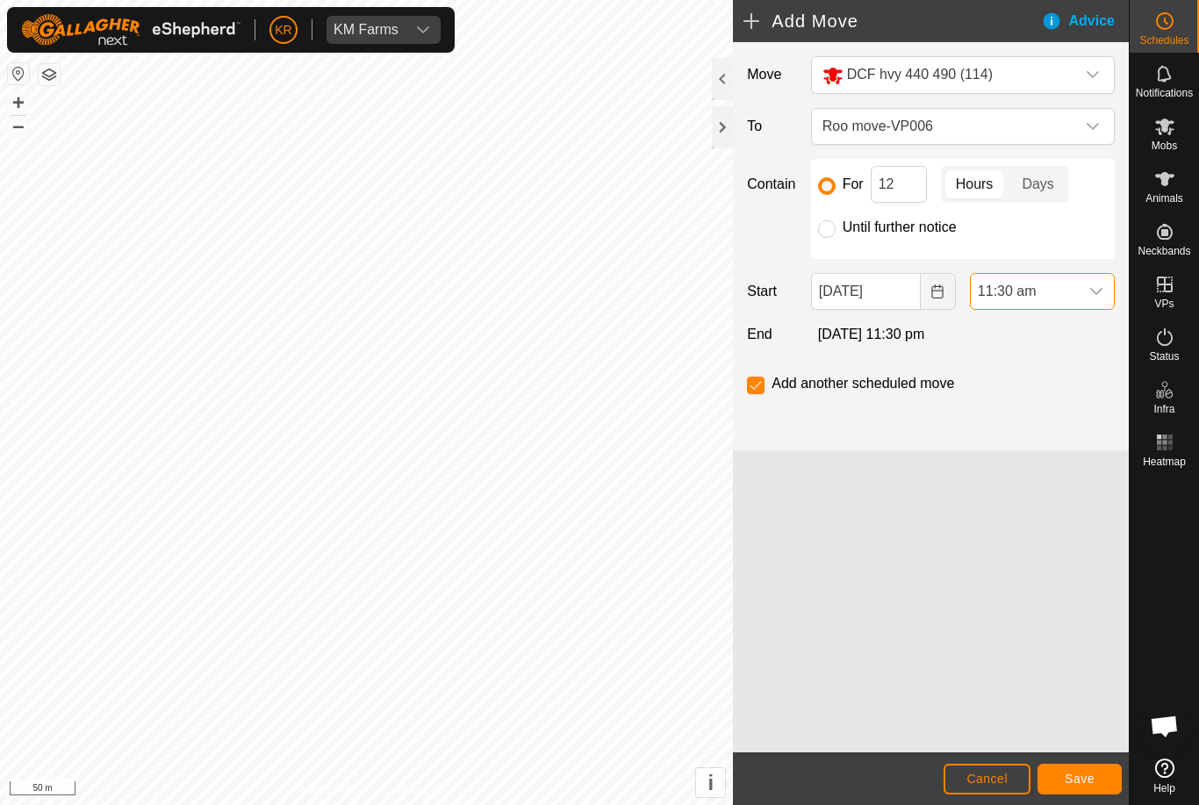
scroll to position [848, 0]
click at [1090, 770] on button "Save" at bounding box center [1079, 779] width 84 height 31
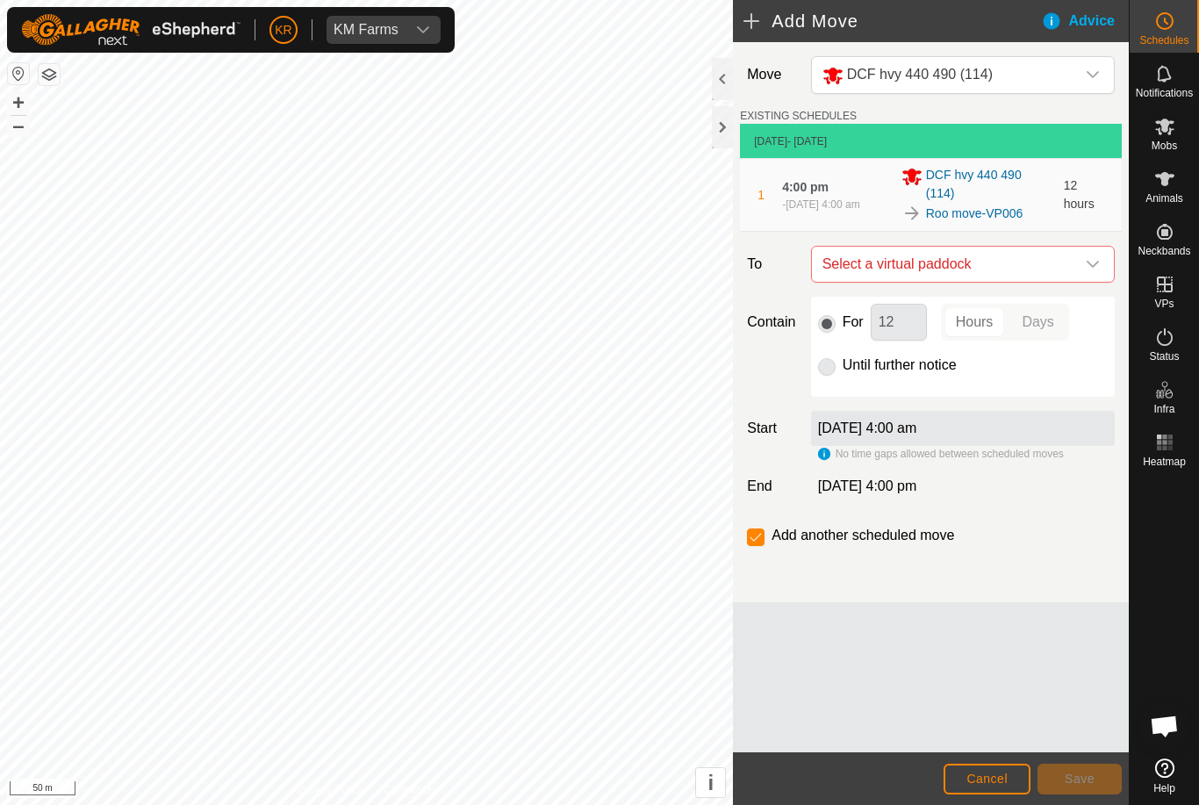
click at [1071, 269] on span "Select a virtual paddock" at bounding box center [945, 264] width 260 height 35
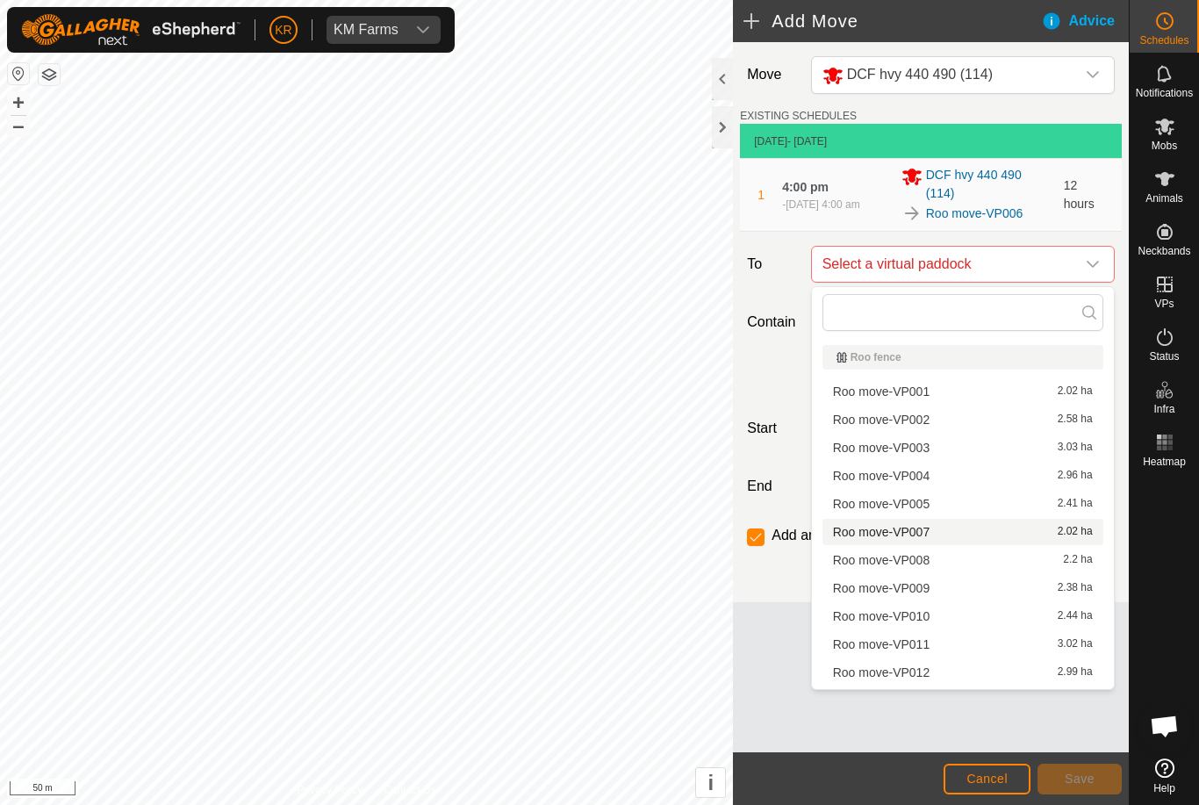
click at [973, 535] on div "Roo move-VP007 2.02 ha" at bounding box center [963, 532] width 260 height 12
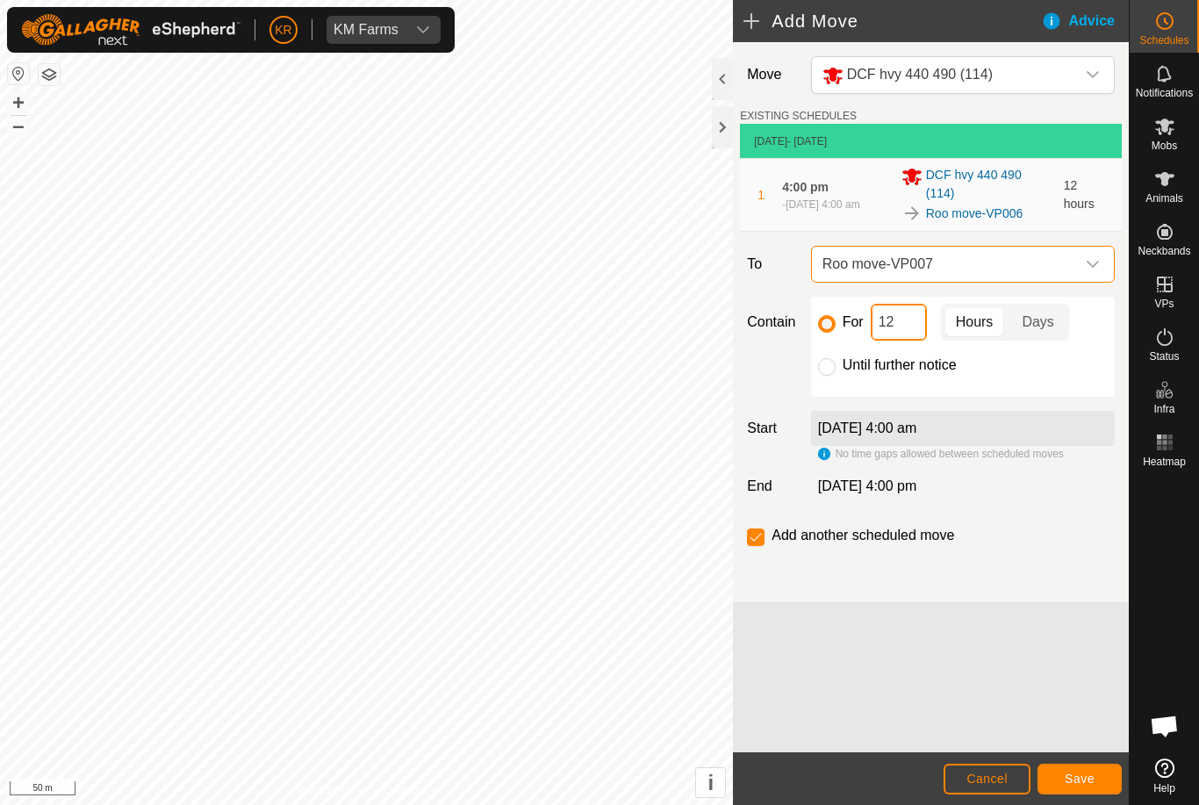
click at [913, 330] on input "12" at bounding box center [899, 322] width 56 height 37
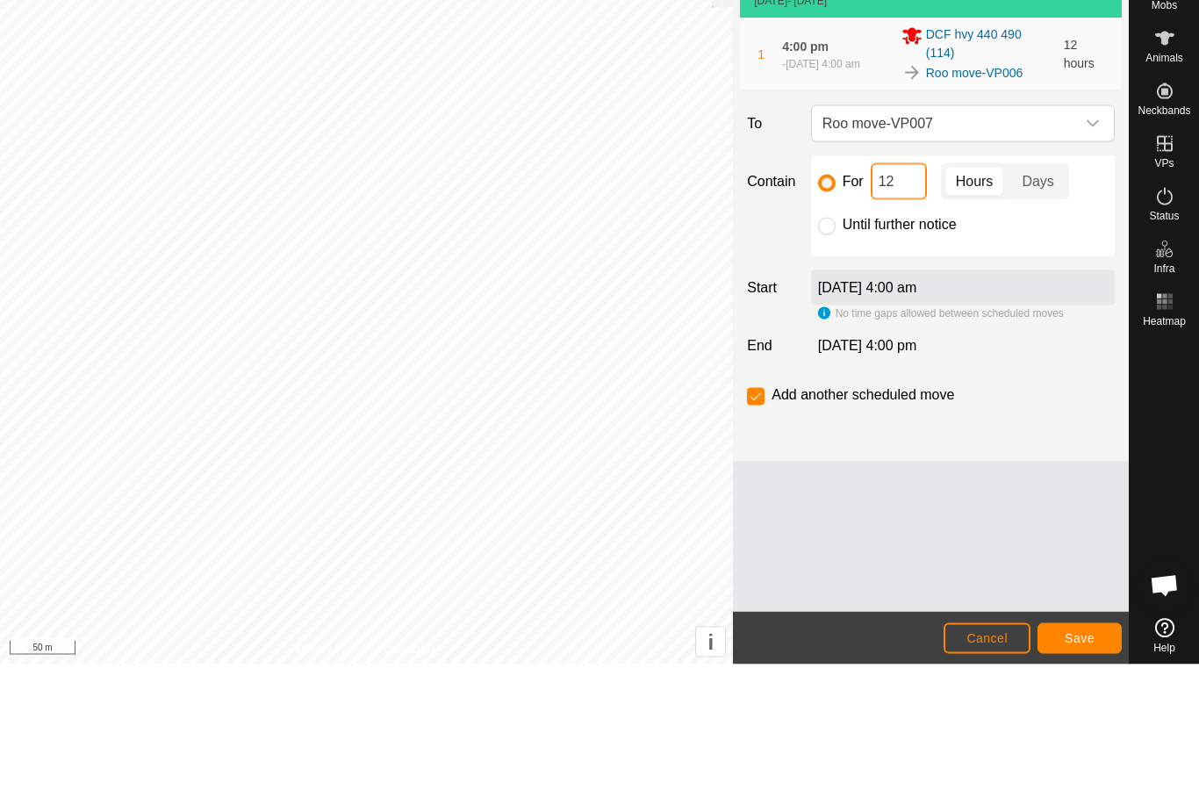
type input "1"
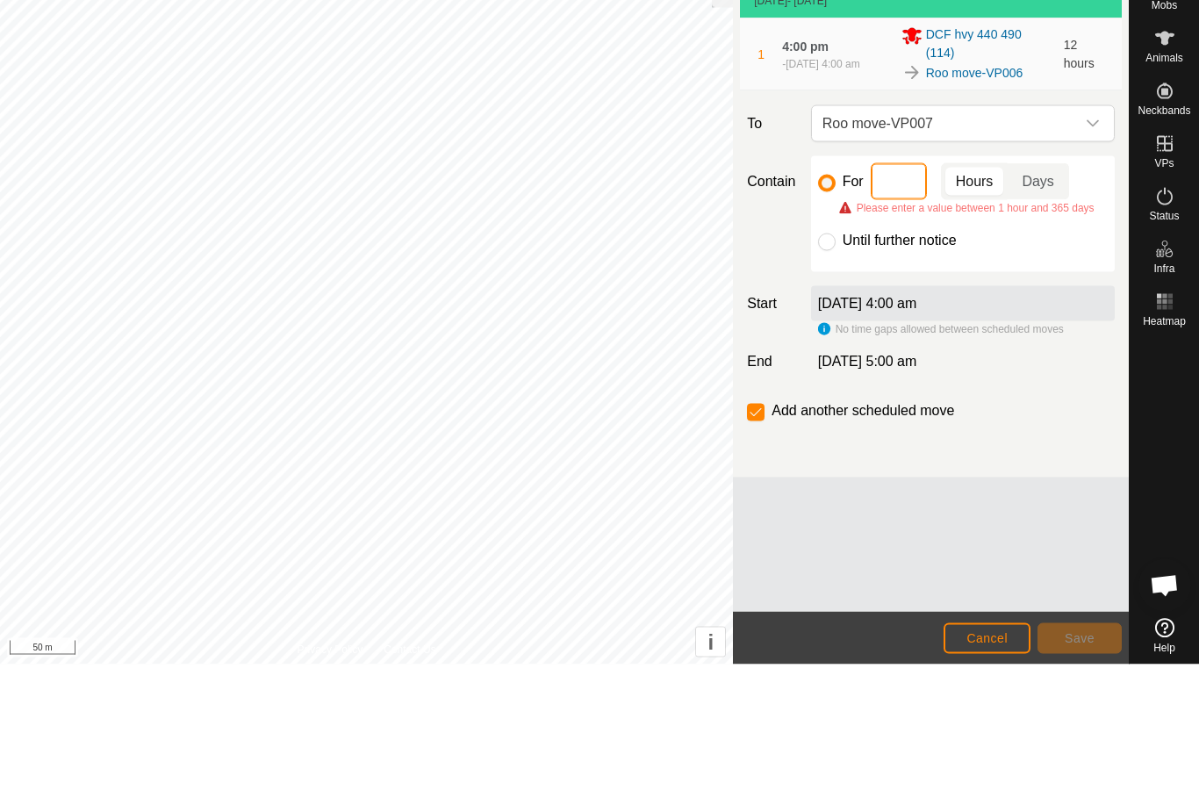
type input "6"
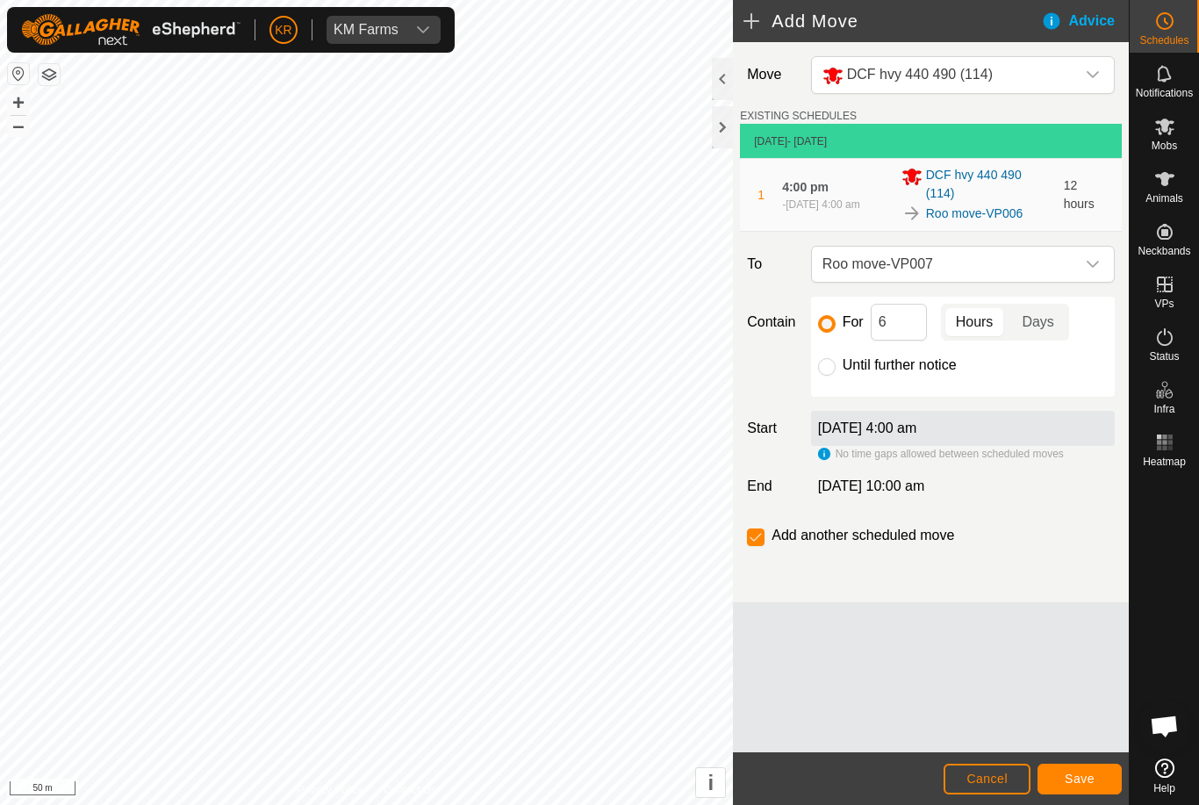
click at [1084, 775] on span "Save" at bounding box center [1080, 779] width 30 height 14
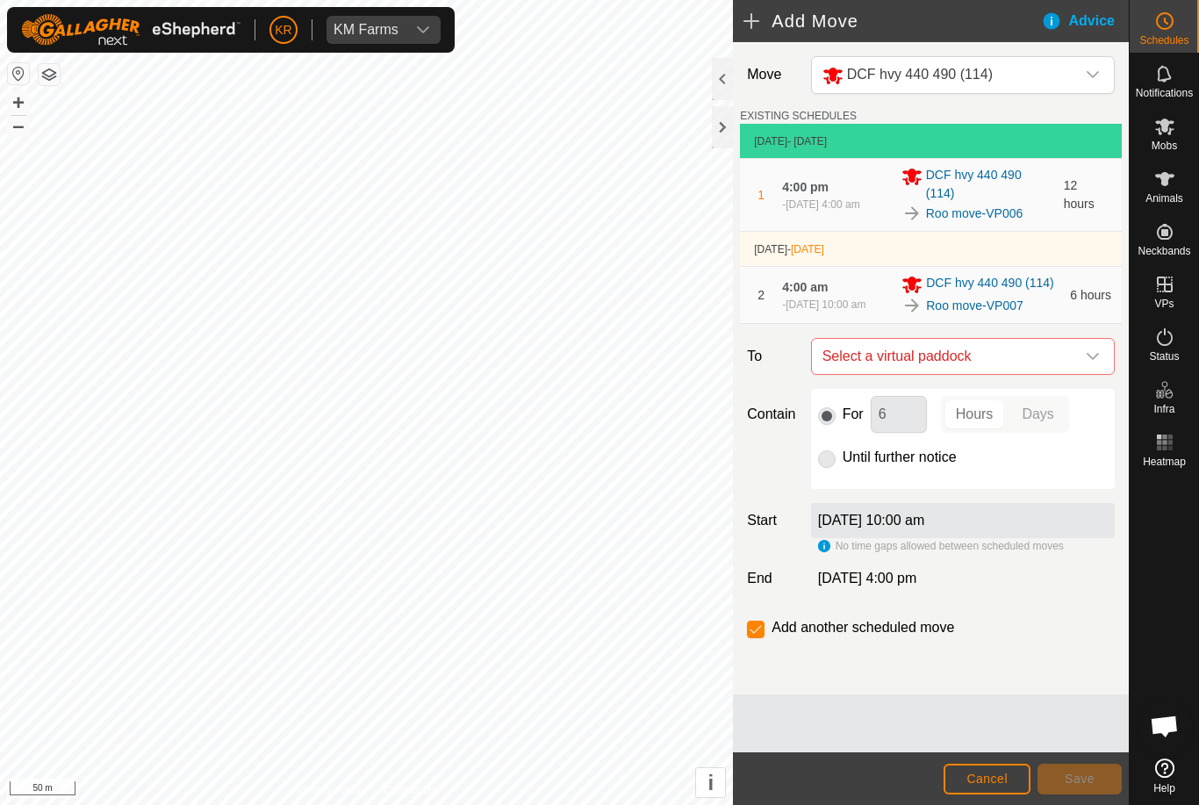
click at [1073, 368] on span "Select a virtual paddock" at bounding box center [945, 356] width 260 height 35
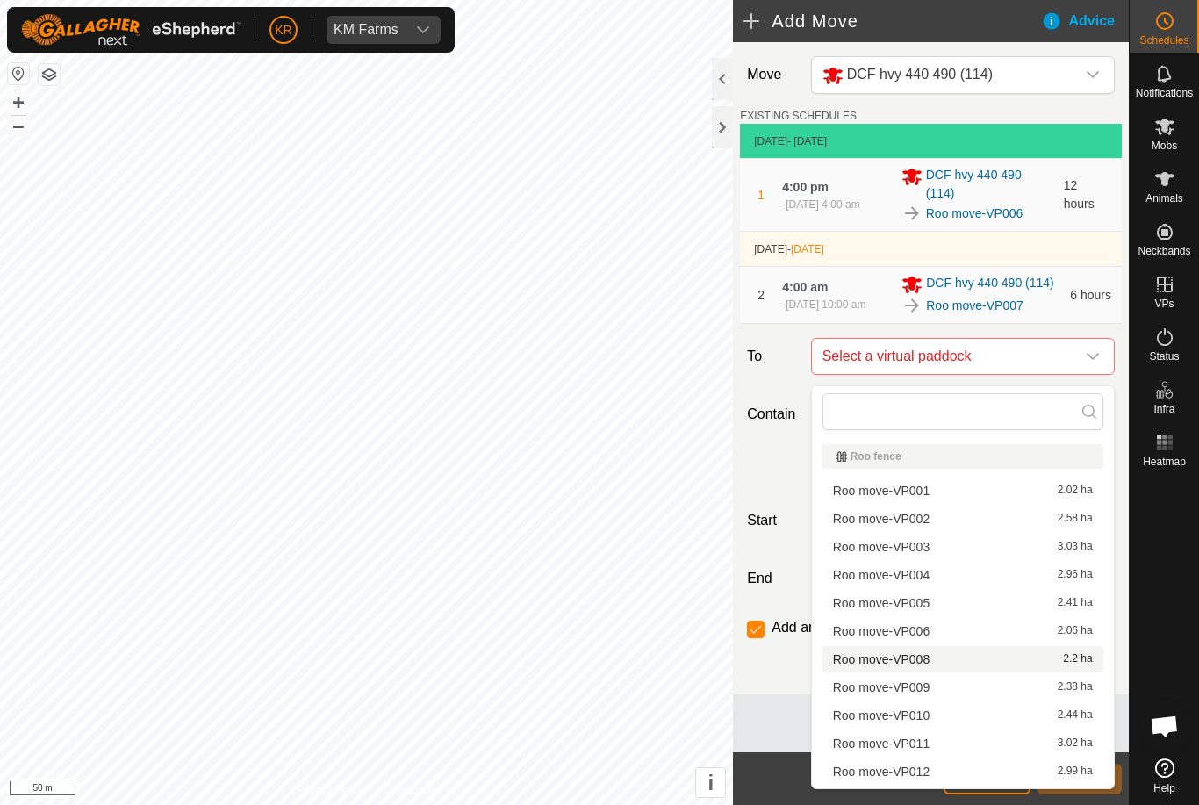
click at [987, 663] on div "Roo move-VP008 2.2 ha" at bounding box center [963, 659] width 260 height 12
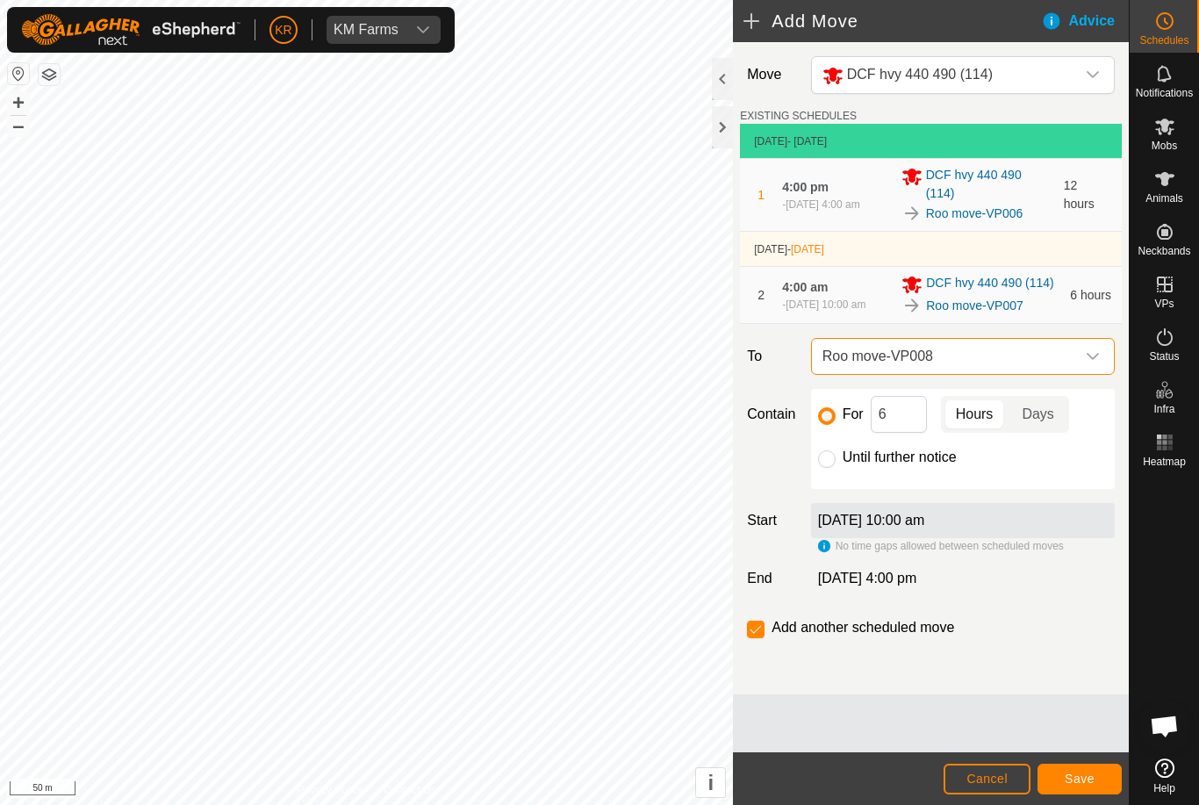
click at [1080, 772] on span "Save" at bounding box center [1080, 779] width 30 height 14
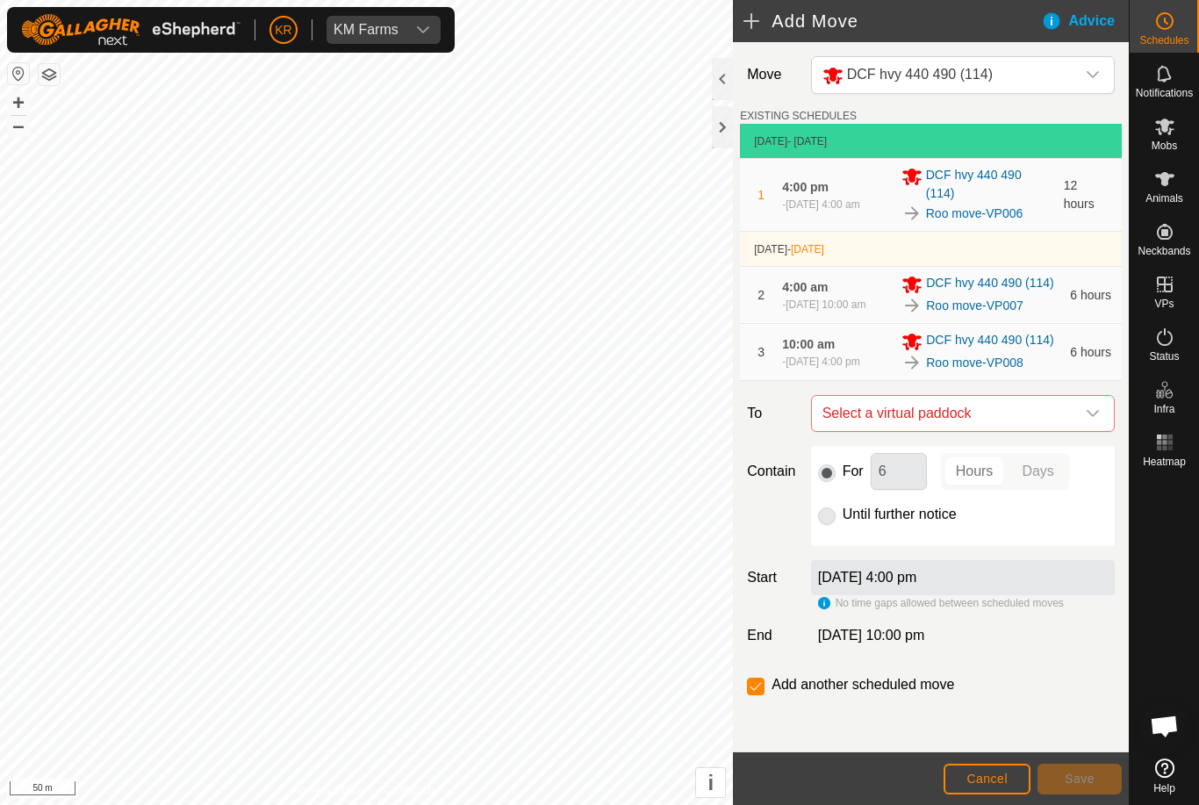
click at [1083, 431] on div "dropdown trigger" at bounding box center [1092, 413] width 35 height 35
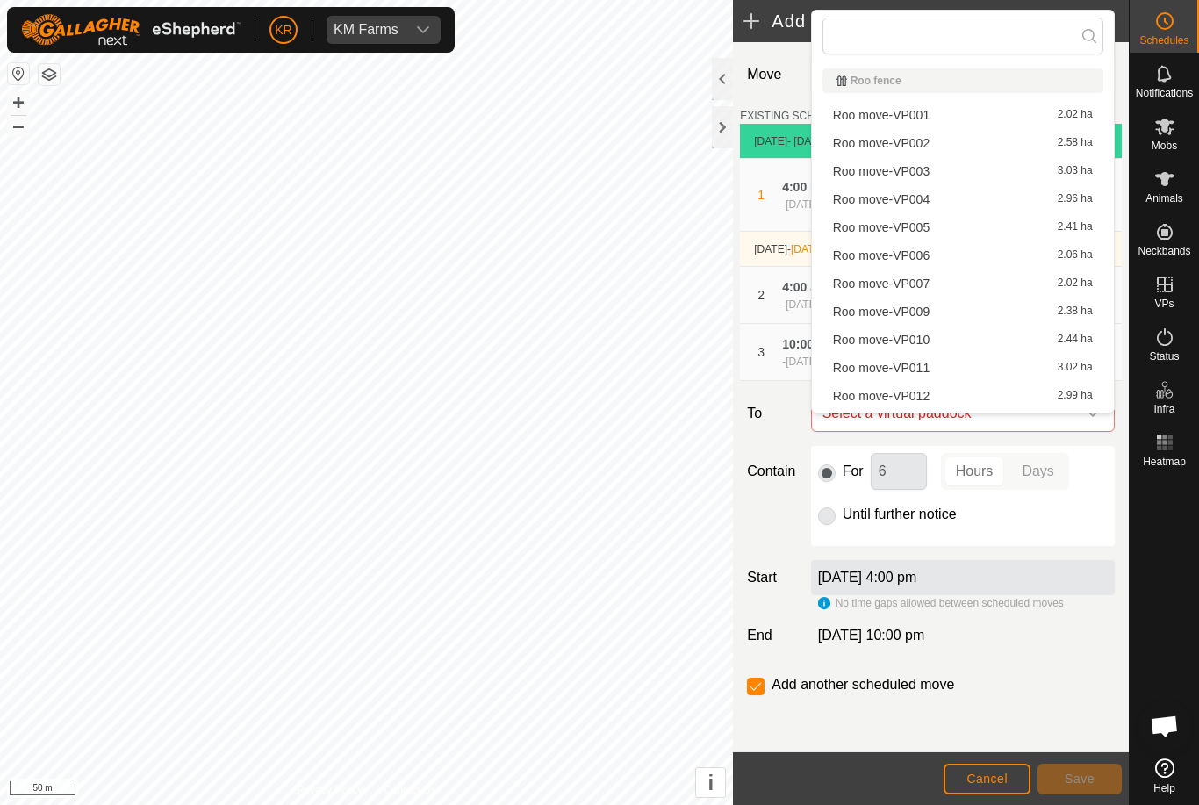
click at [1009, 318] on div "Roo move-VP009 2.38 ha" at bounding box center [963, 311] width 260 height 12
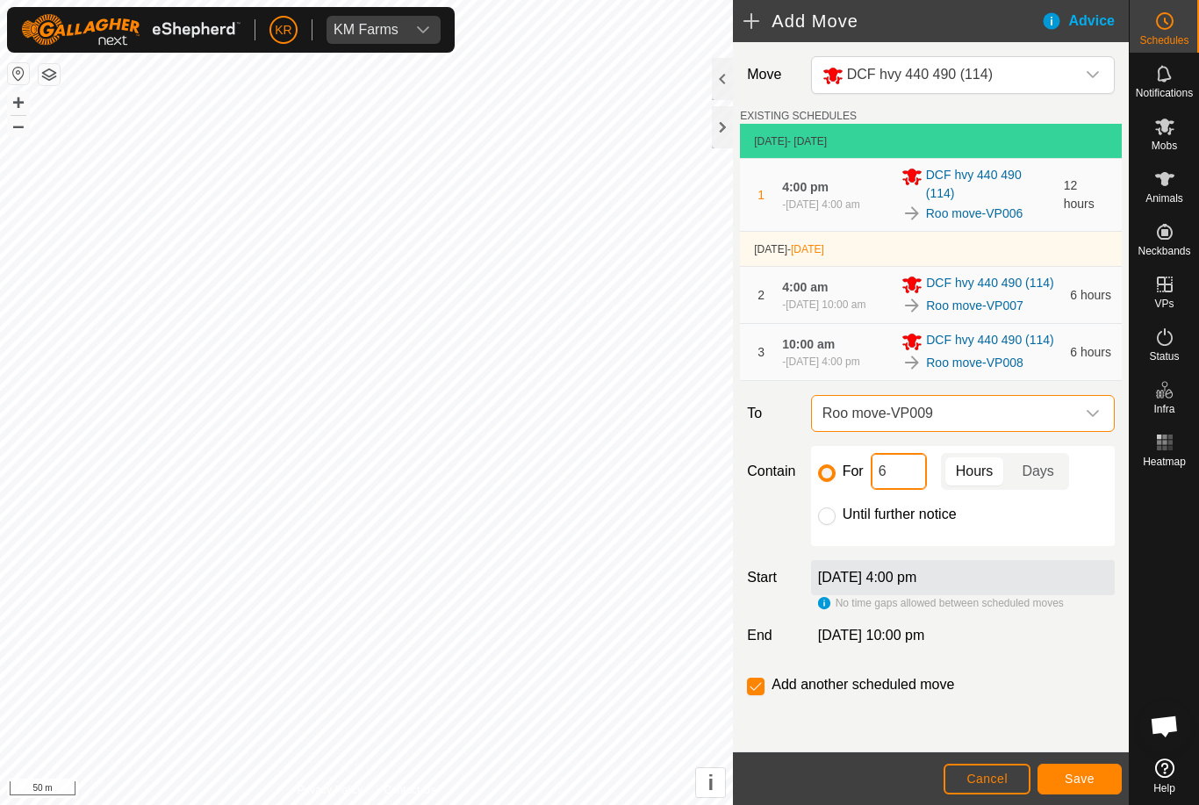
click at [922, 490] on input "6" at bounding box center [899, 471] width 56 height 37
click at [1091, 772] on span "Save" at bounding box center [1080, 779] width 30 height 14
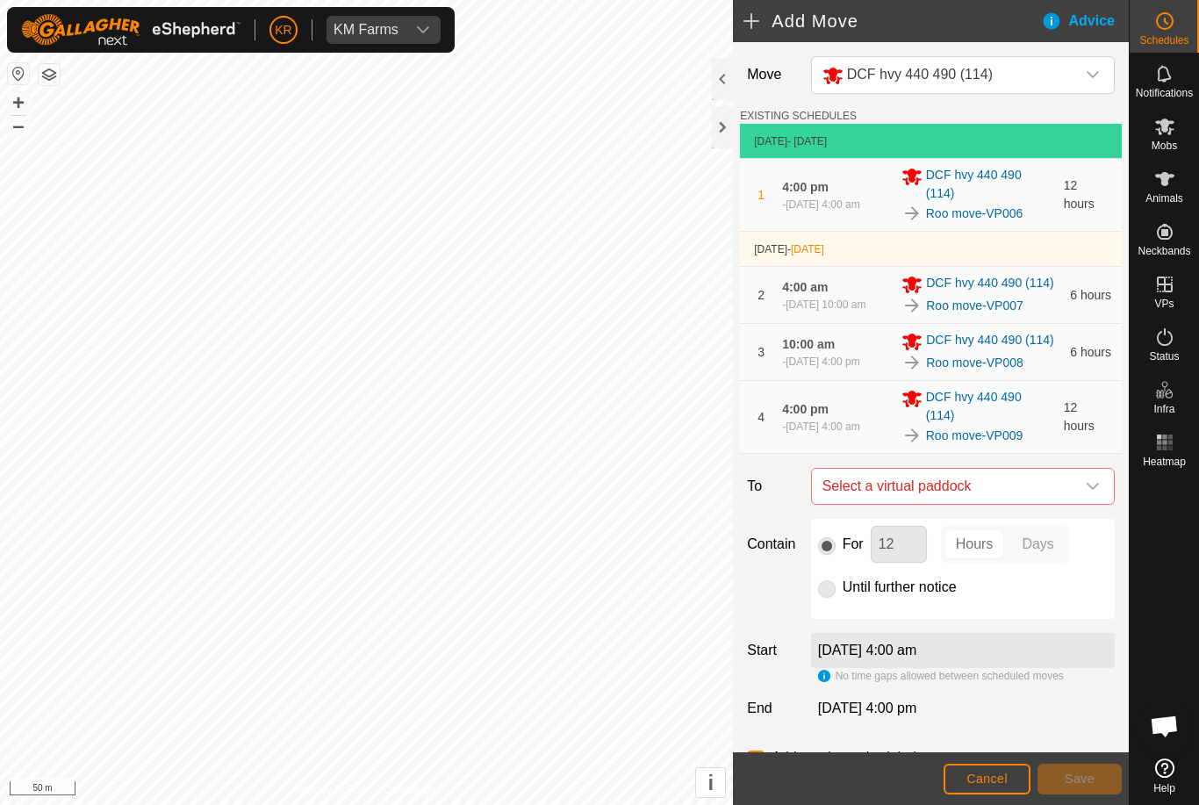
click at [1070, 504] on span "Select a virtual paddock" at bounding box center [945, 486] width 260 height 35
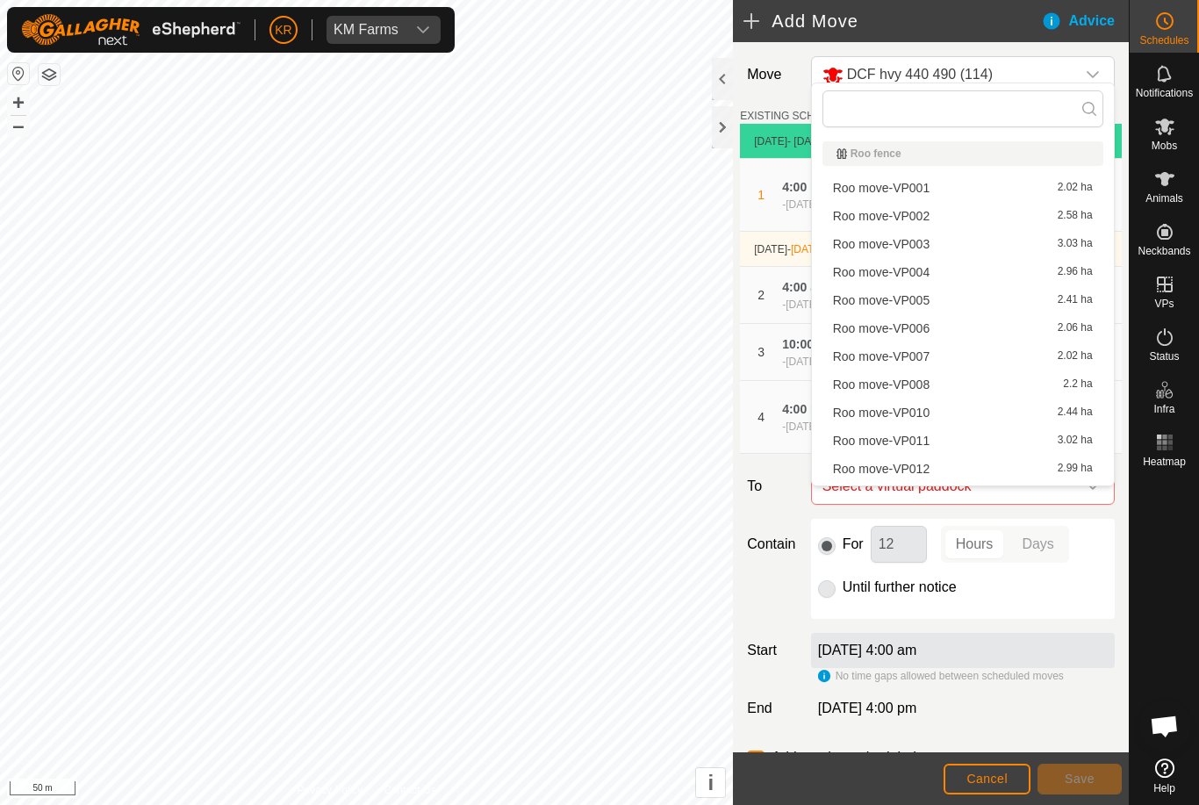
scroll to position [0, 0]
click at [1170, 583] on div at bounding box center [1164, 612] width 69 height 277
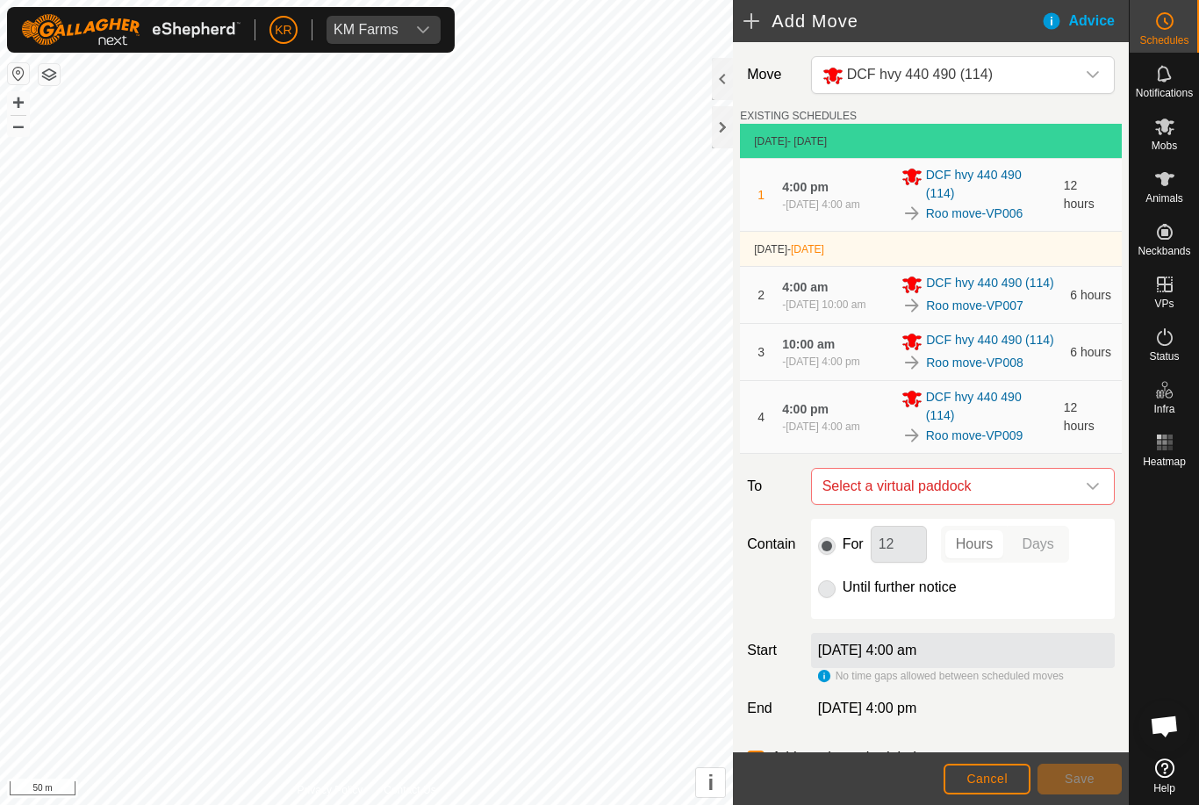
click at [1072, 502] on span "Select a virtual paddock" at bounding box center [945, 486] width 260 height 35
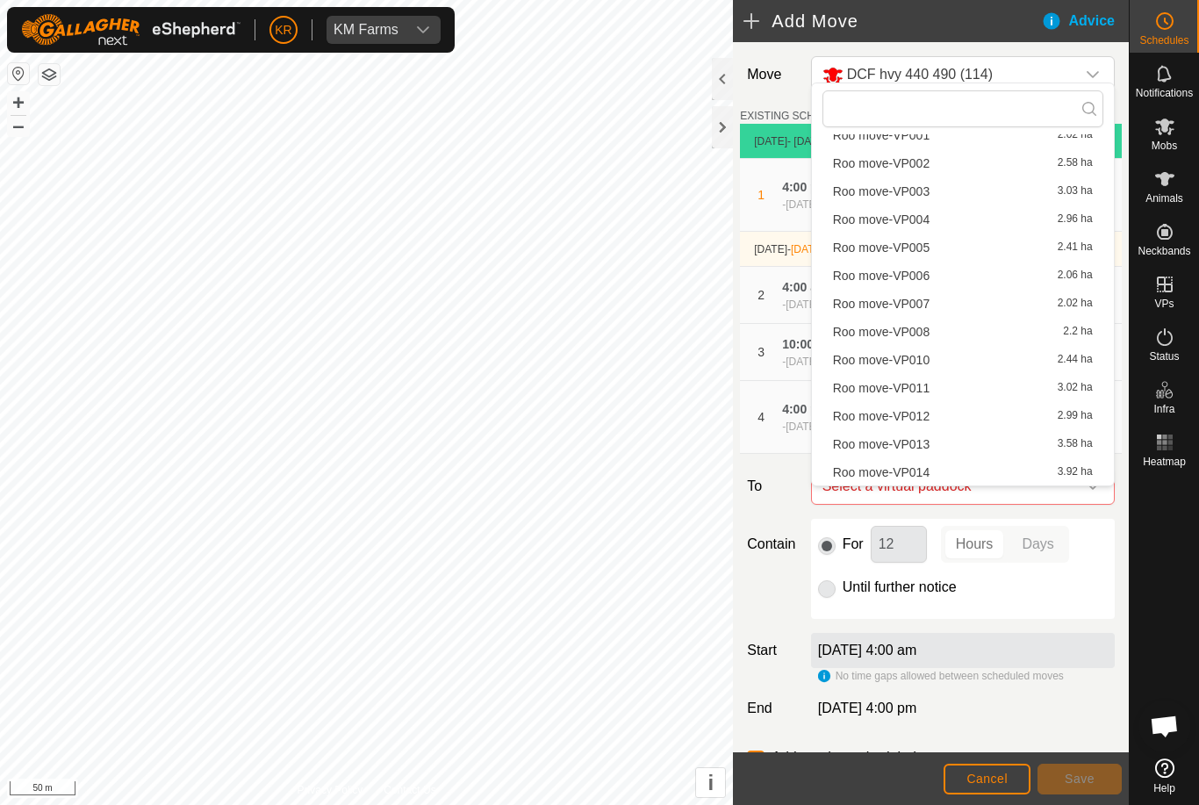
scroll to position [53, 0]
click at [1004, 363] on div "Roo move-VP010 2.44 ha" at bounding box center [963, 360] width 260 height 12
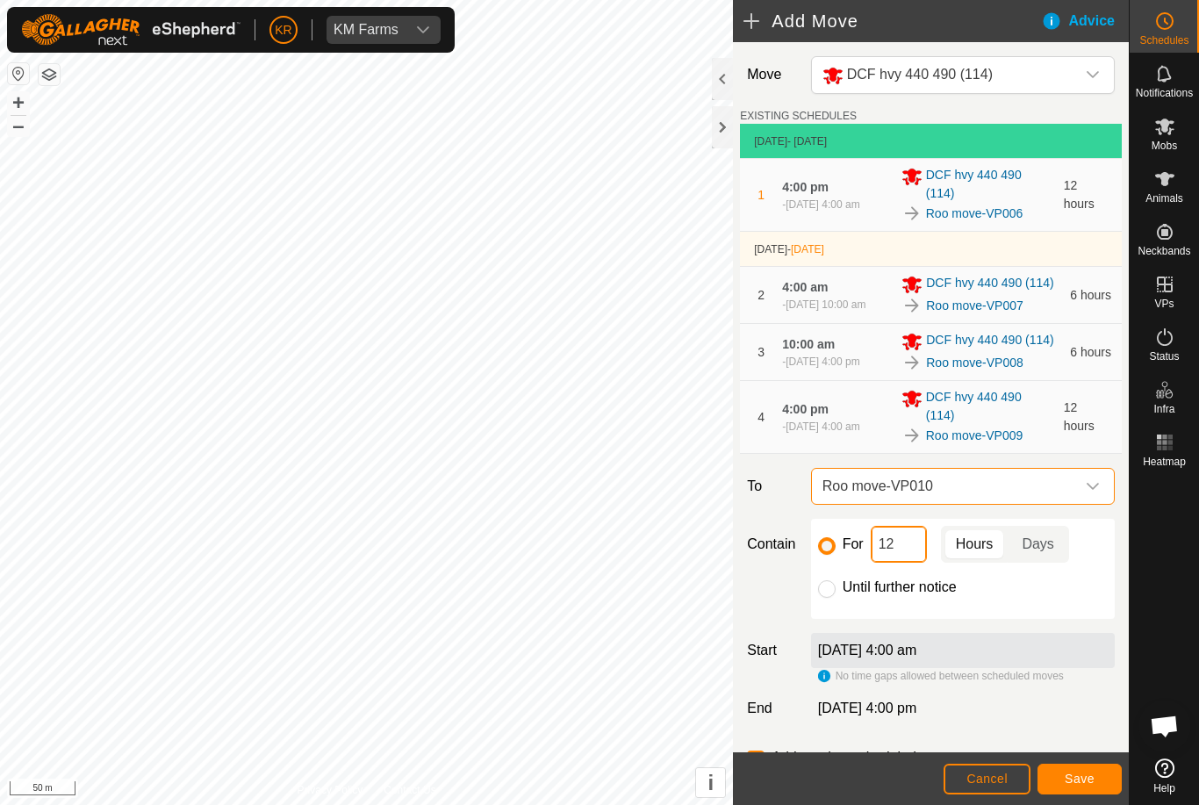
click at [915, 563] on input "12" at bounding box center [899, 544] width 56 height 37
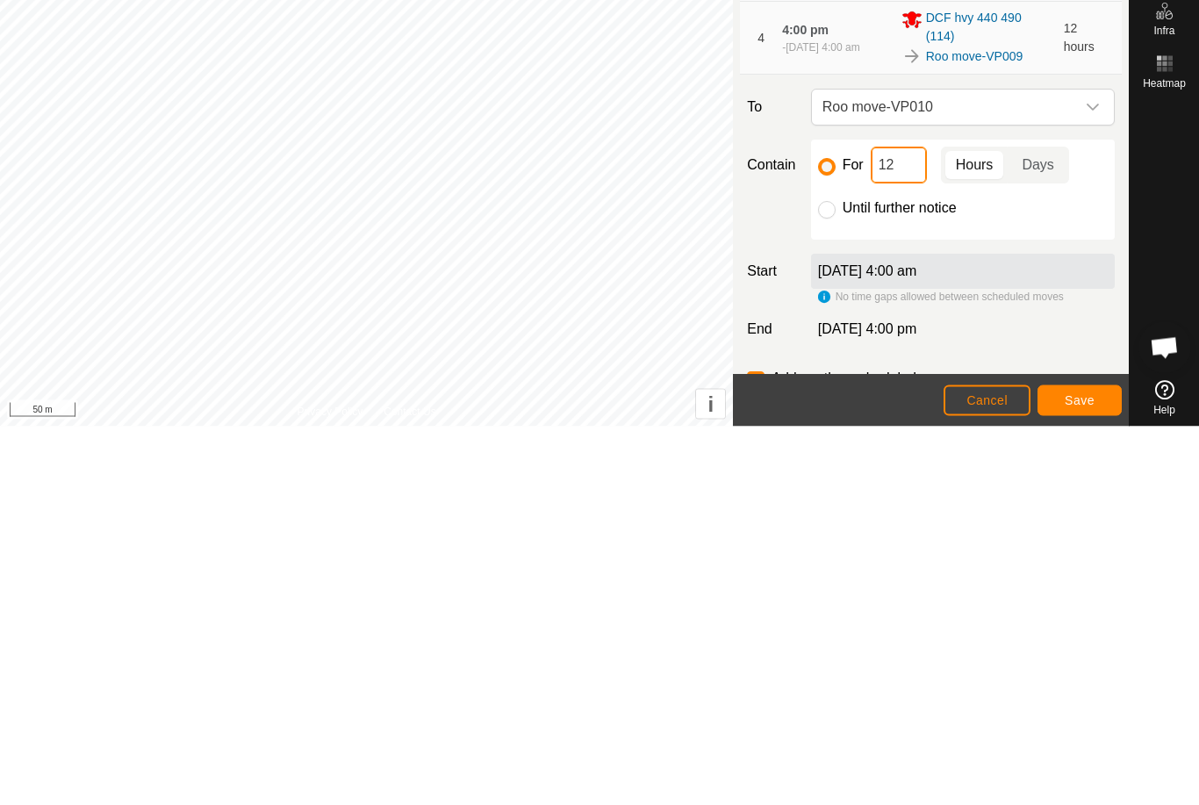
type input "1"
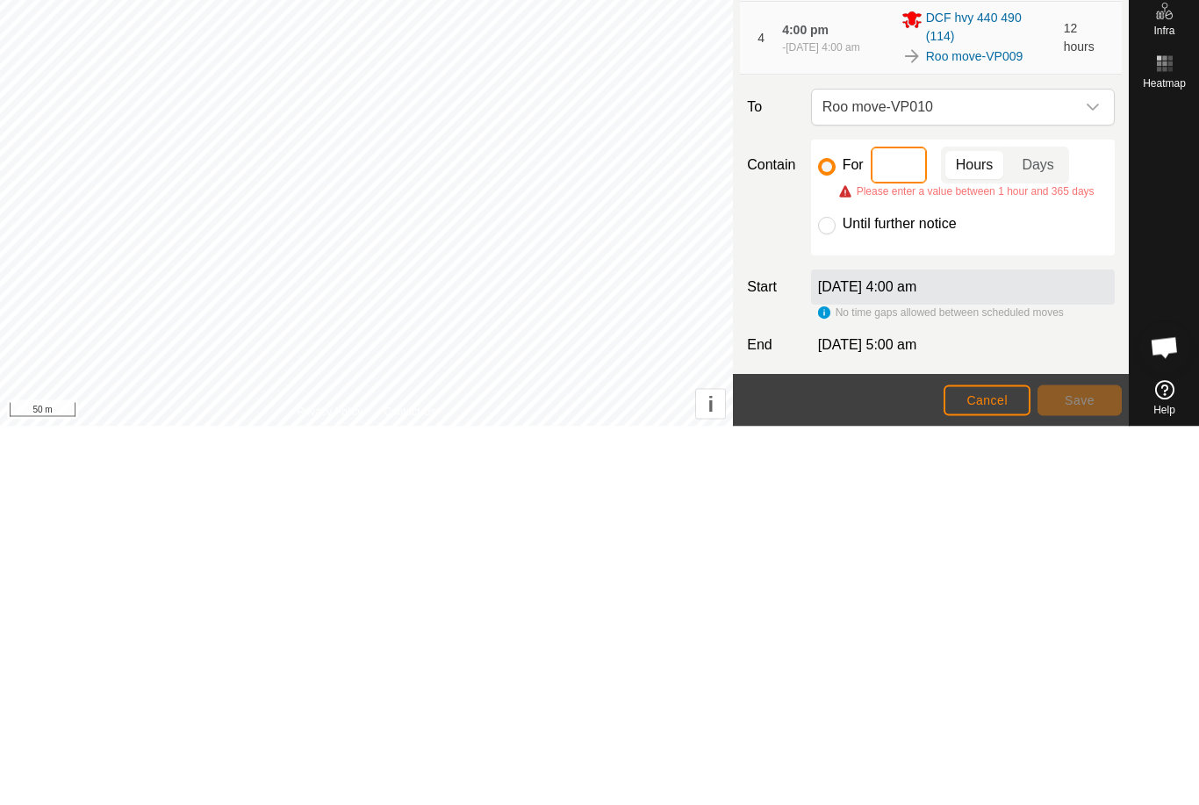
type input "6"
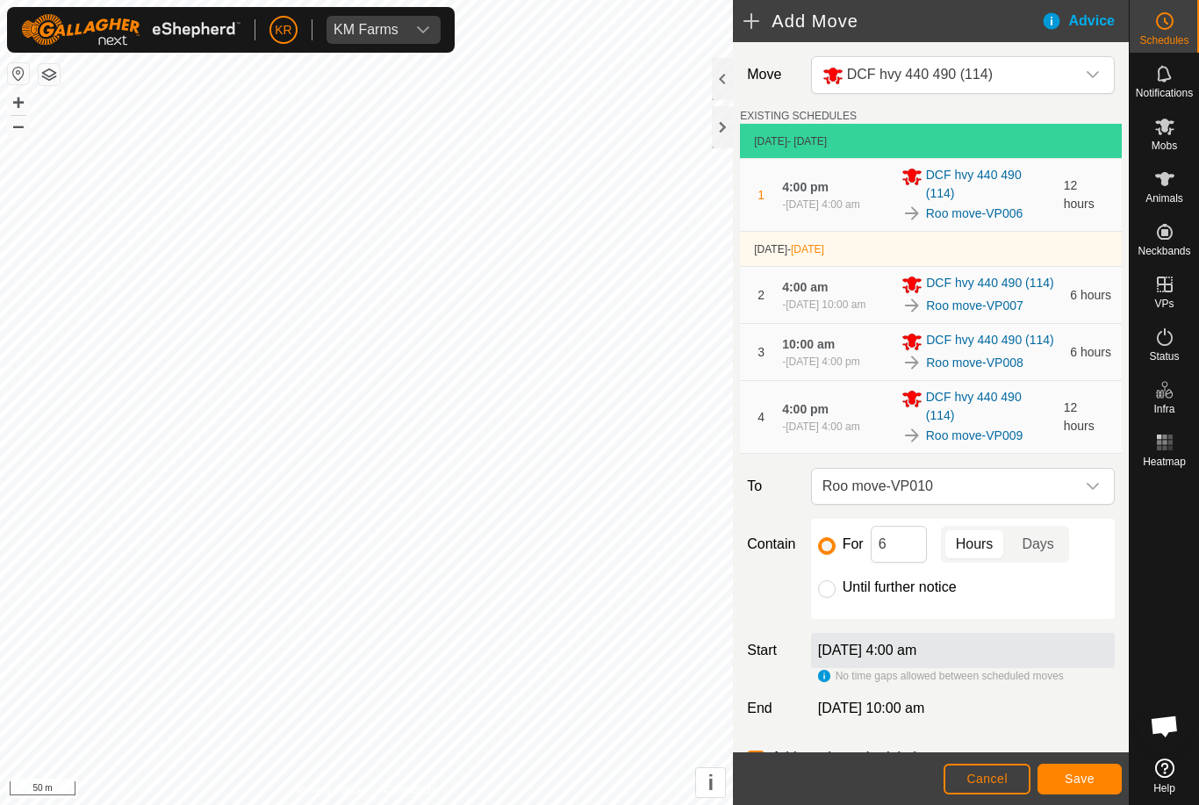
click at [1079, 774] on span "Save" at bounding box center [1080, 779] width 30 height 14
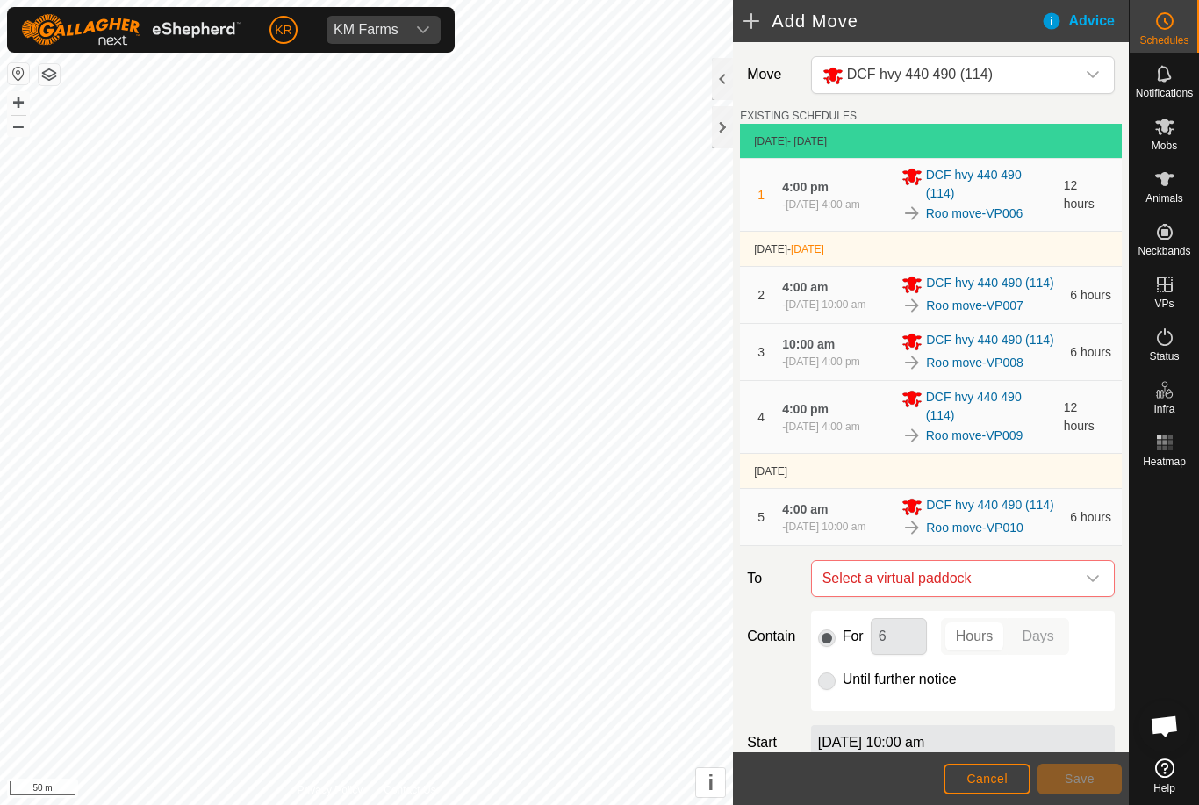
click at [1086, 585] on icon "dropdown trigger" at bounding box center [1093, 578] width 14 height 14
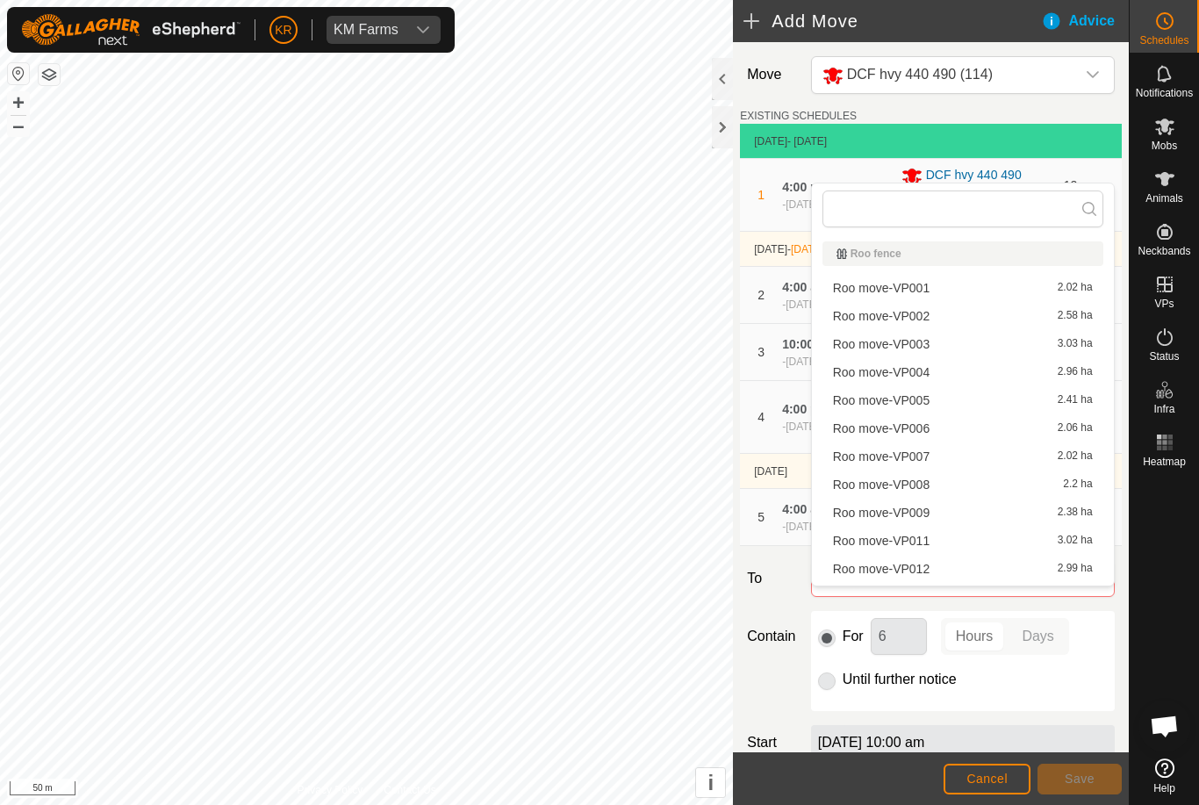
click at [1166, 556] on div at bounding box center [1164, 612] width 69 height 277
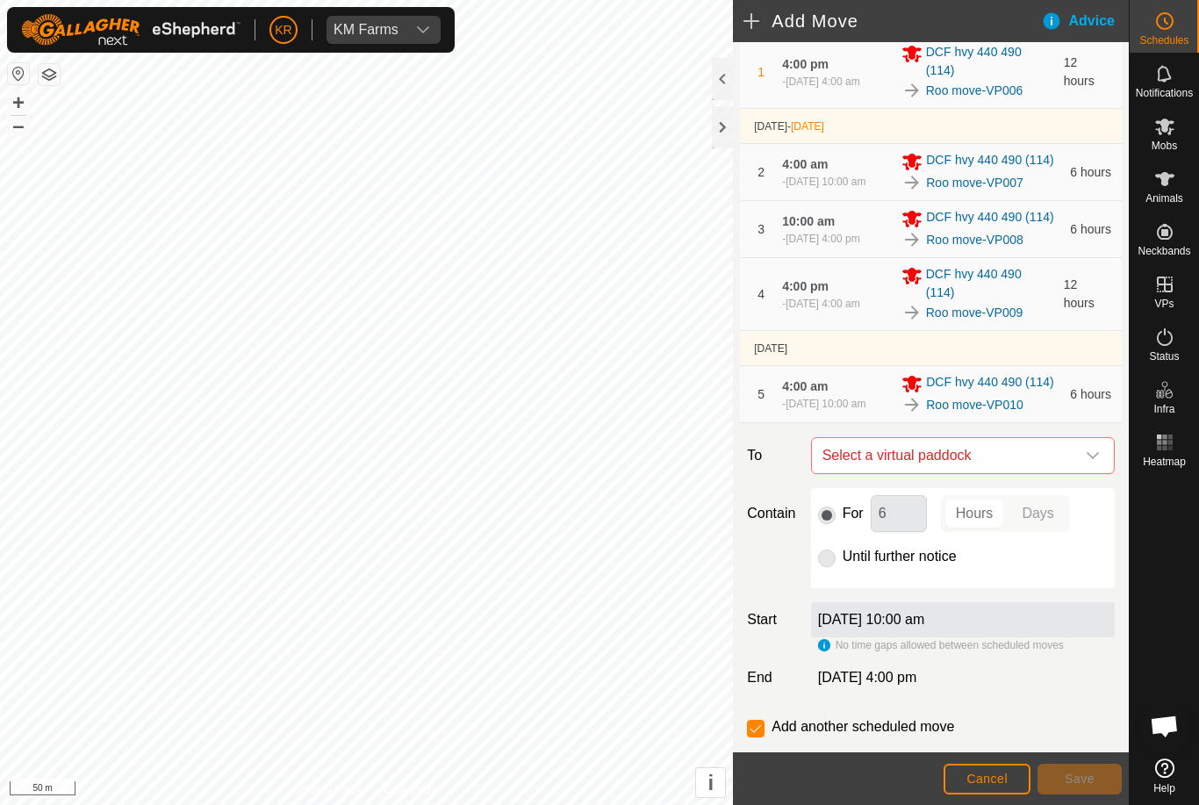
scroll to position [140, 0]
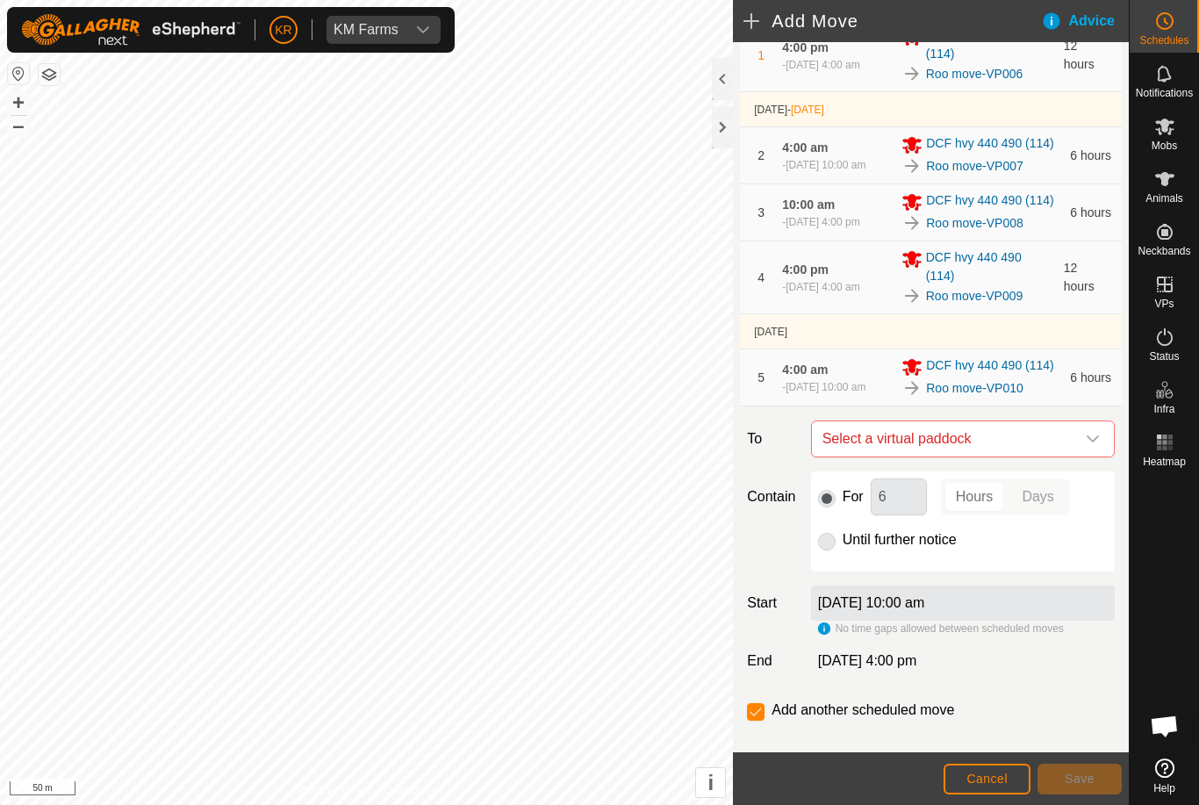
click at [1090, 446] on icon "dropdown trigger" at bounding box center [1093, 439] width 14 height 14
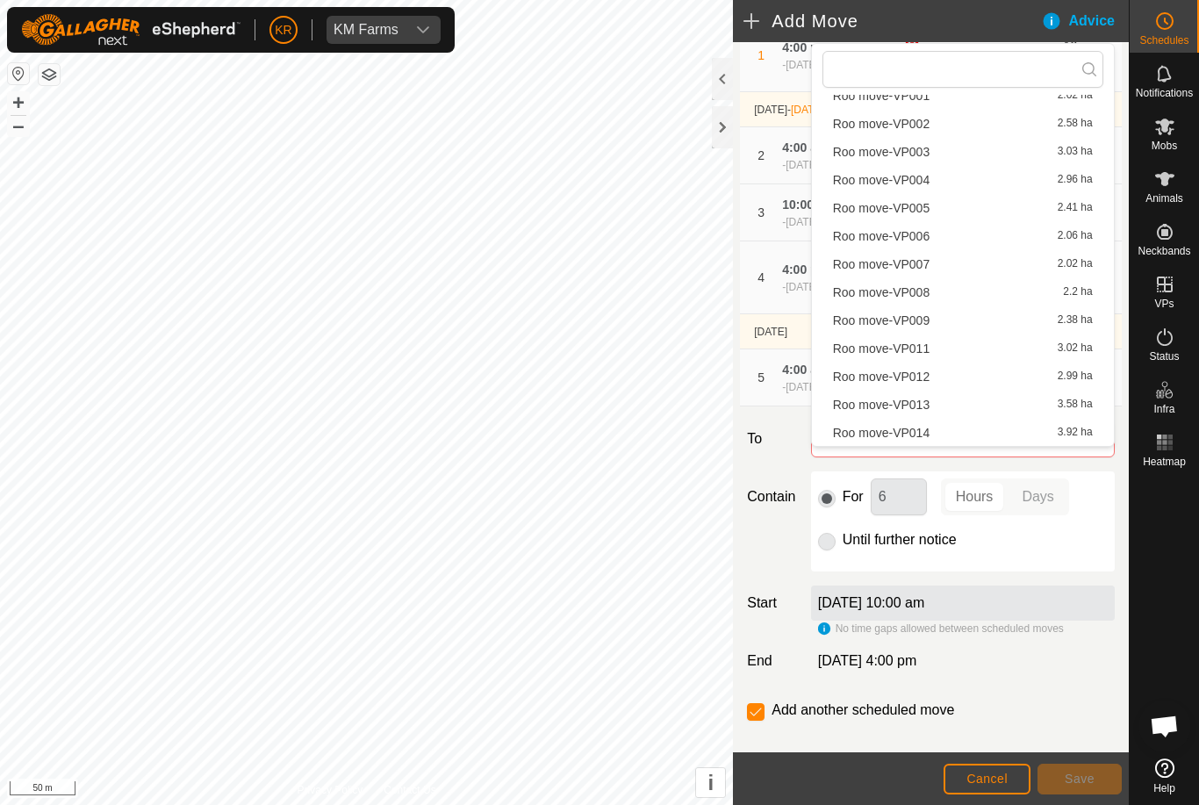
scroll to position [53, 0]
click at [1011, 349] on div "Roo move-VP011 3.02 ha" at bounding box center [963, 348] width 260 height 12
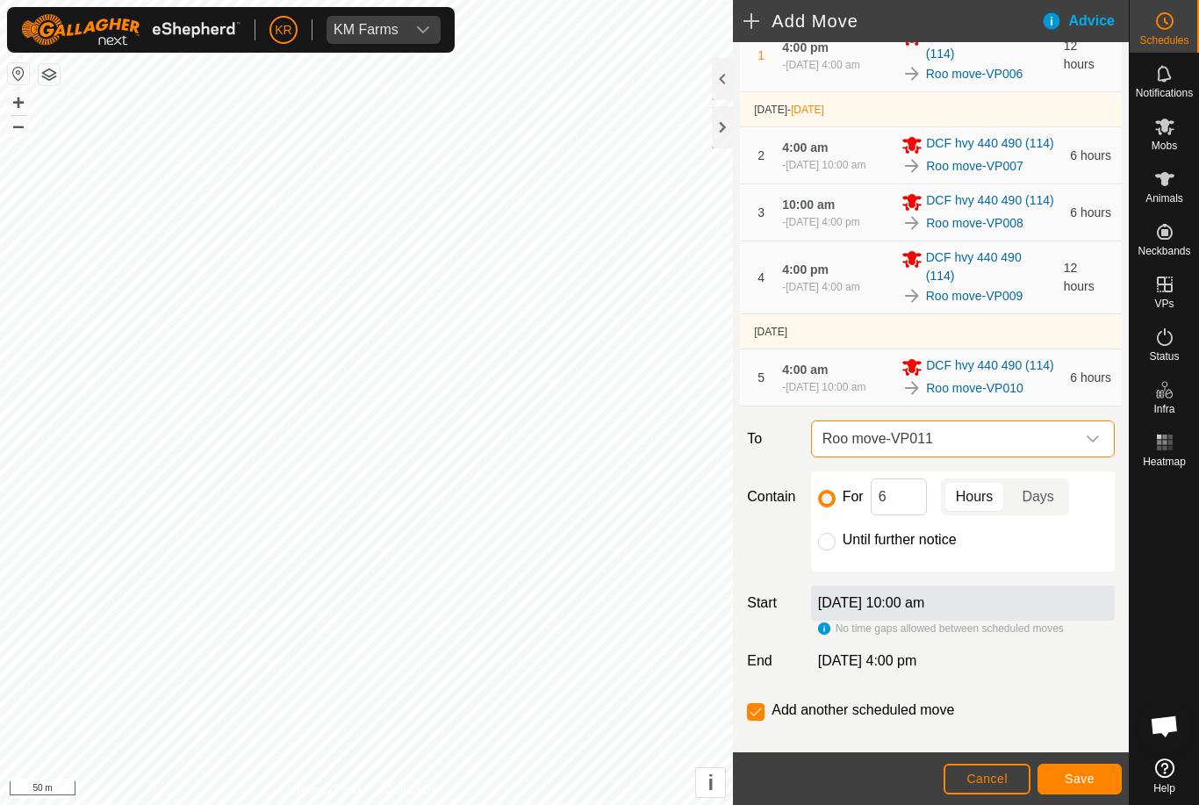
click at [1071, 779] on span "Save" at bounding box center [1080, 779] width 30 height 14
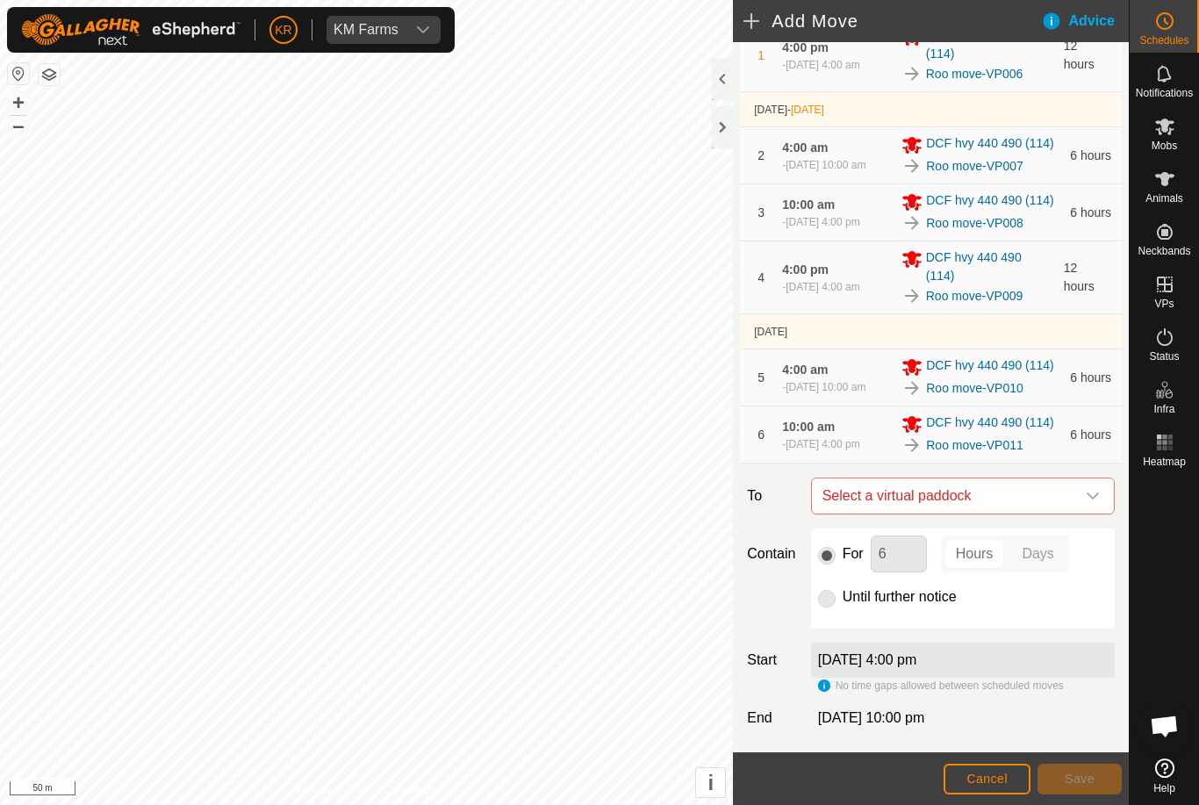
click at [1071, 513] on span "Select a virtual paddock" at bounding box center [945, 495] width 260 height 35
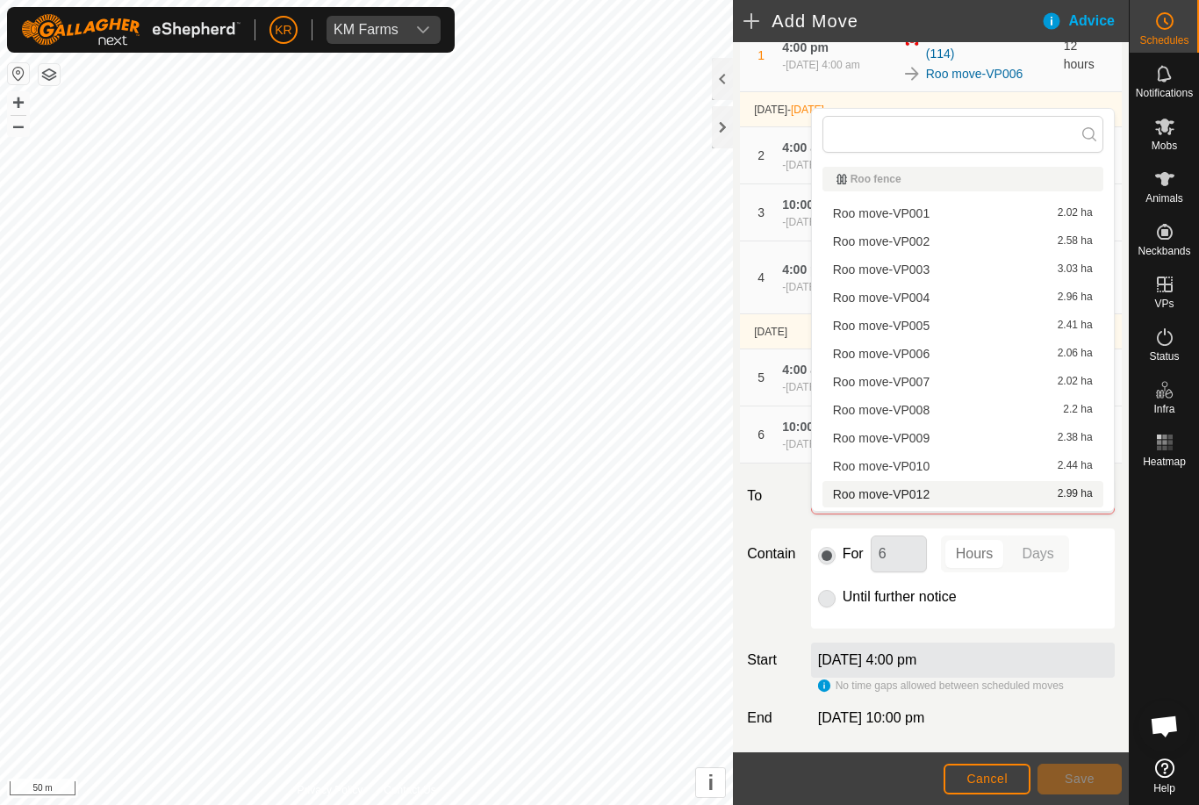
click at [1011, 498] on div "Roo move-VP012 2.99 ha" at bounding box center [963, 494] width 260 height 12
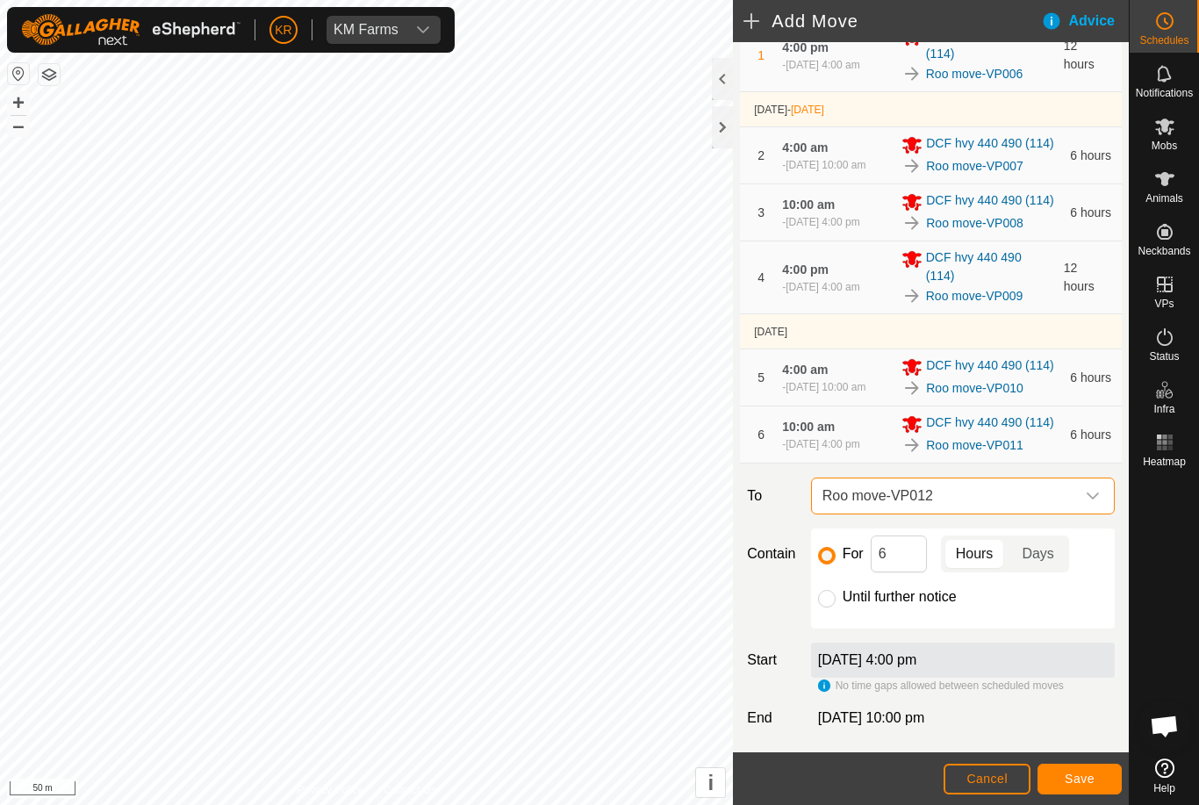
click at [1095, 784] on button "Save" at bounding box center [1079, 779] width 84 height 31
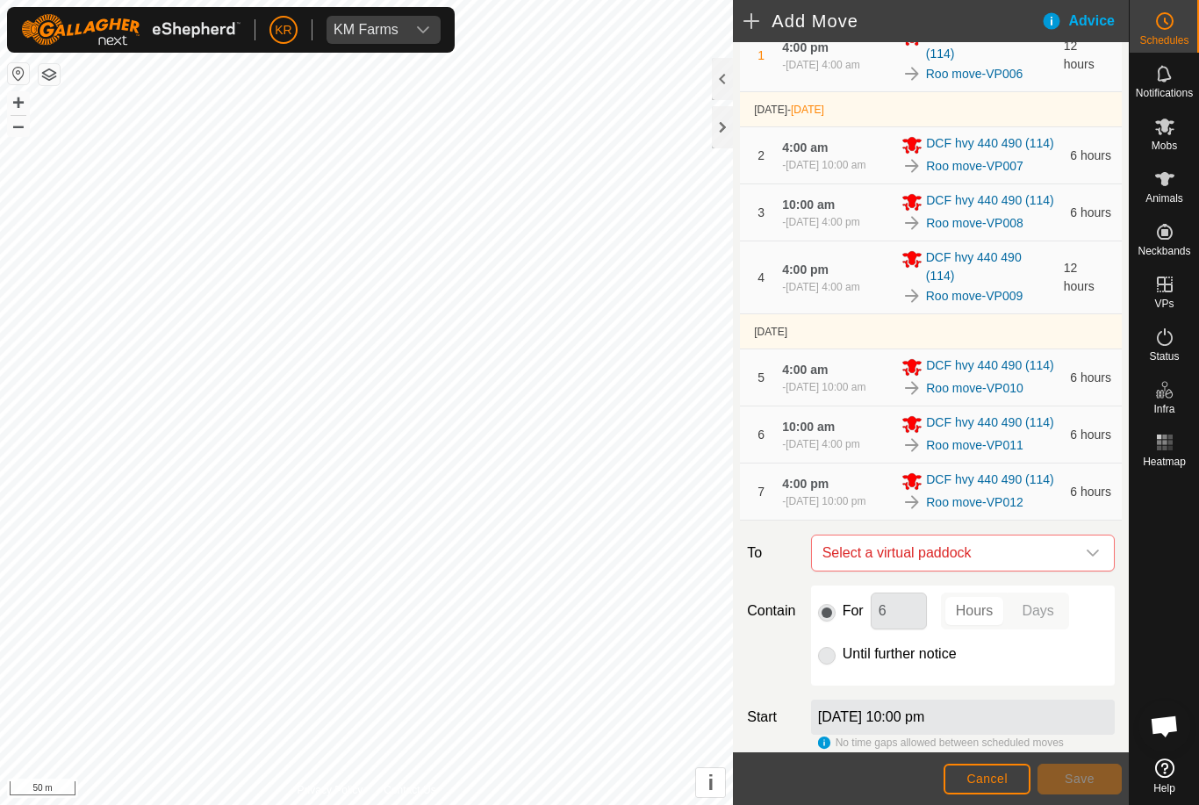
click at [1087, 560] on icon "dropdown trigger" at bounding box center [1093, 553] width 14 height 14
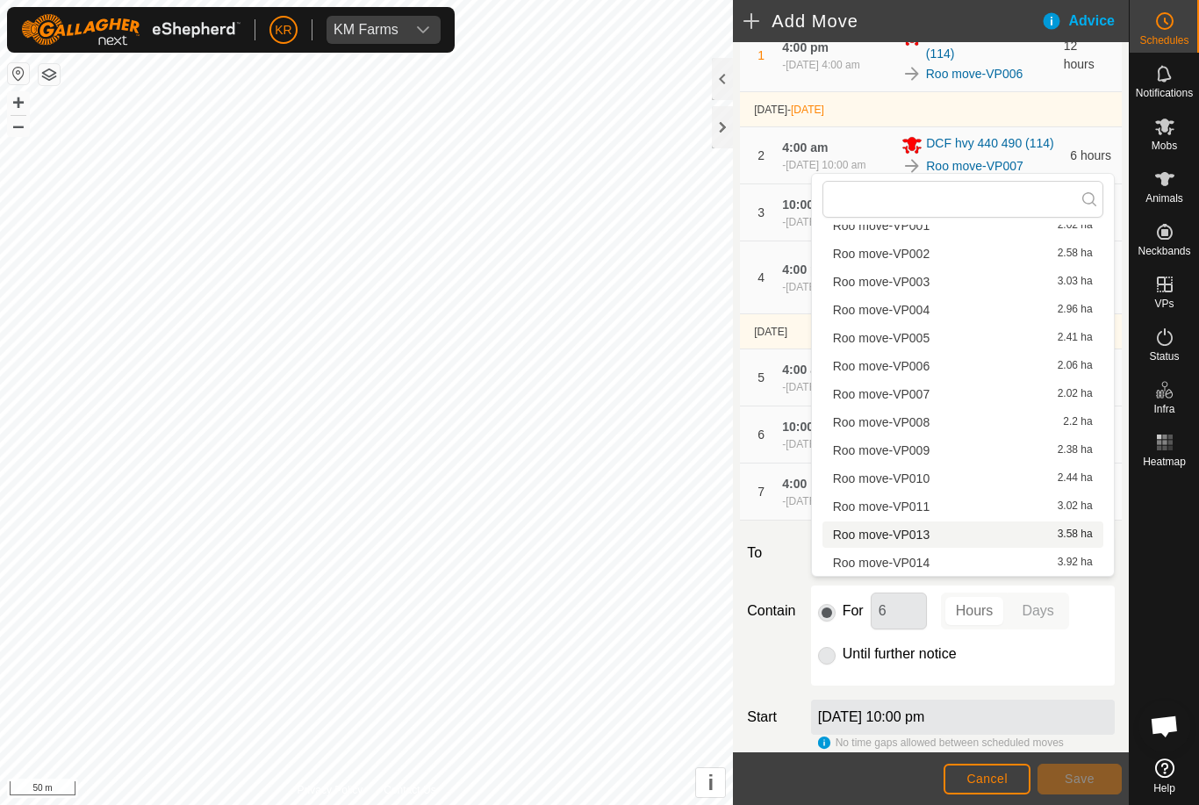
click at [1011, 539] on div "Roo move-VP013 3.58 ha" at bounding box center [963, 534] width 260 height 12
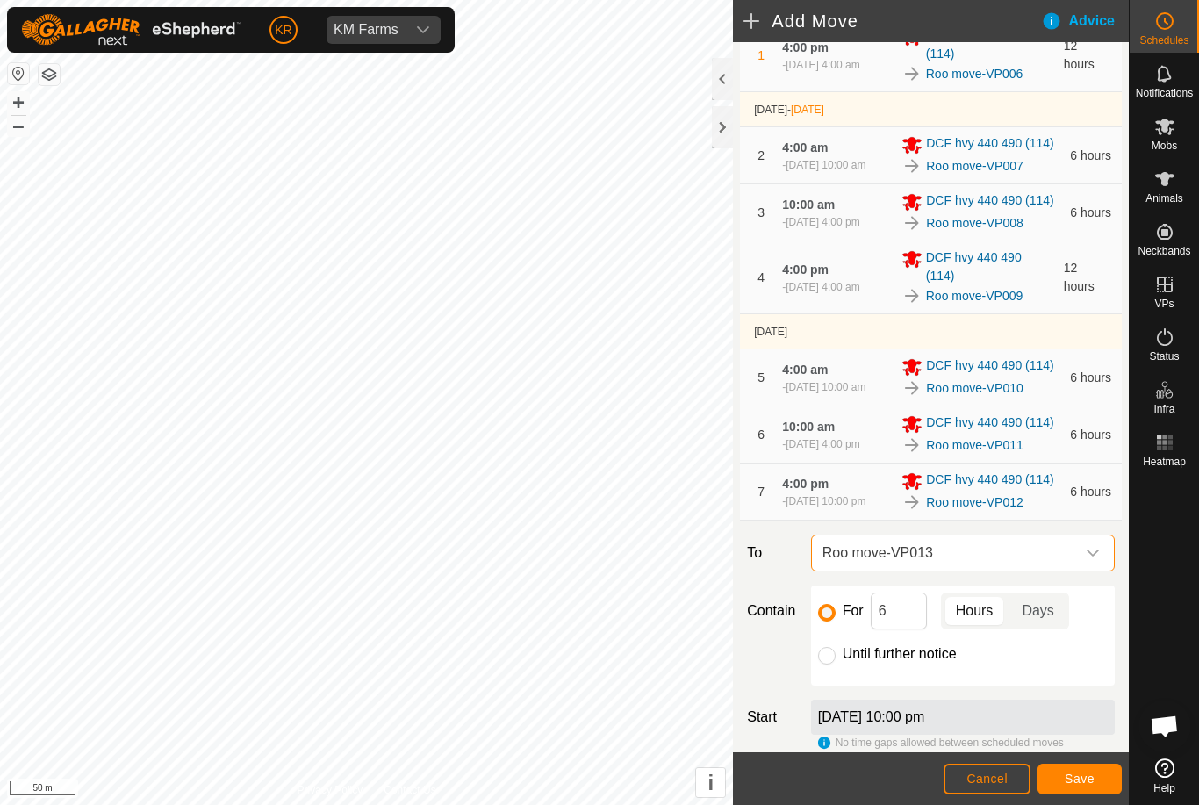
click at [1069, 773] on span "Save" at bounding box center [1080, 779] width 30 height 14
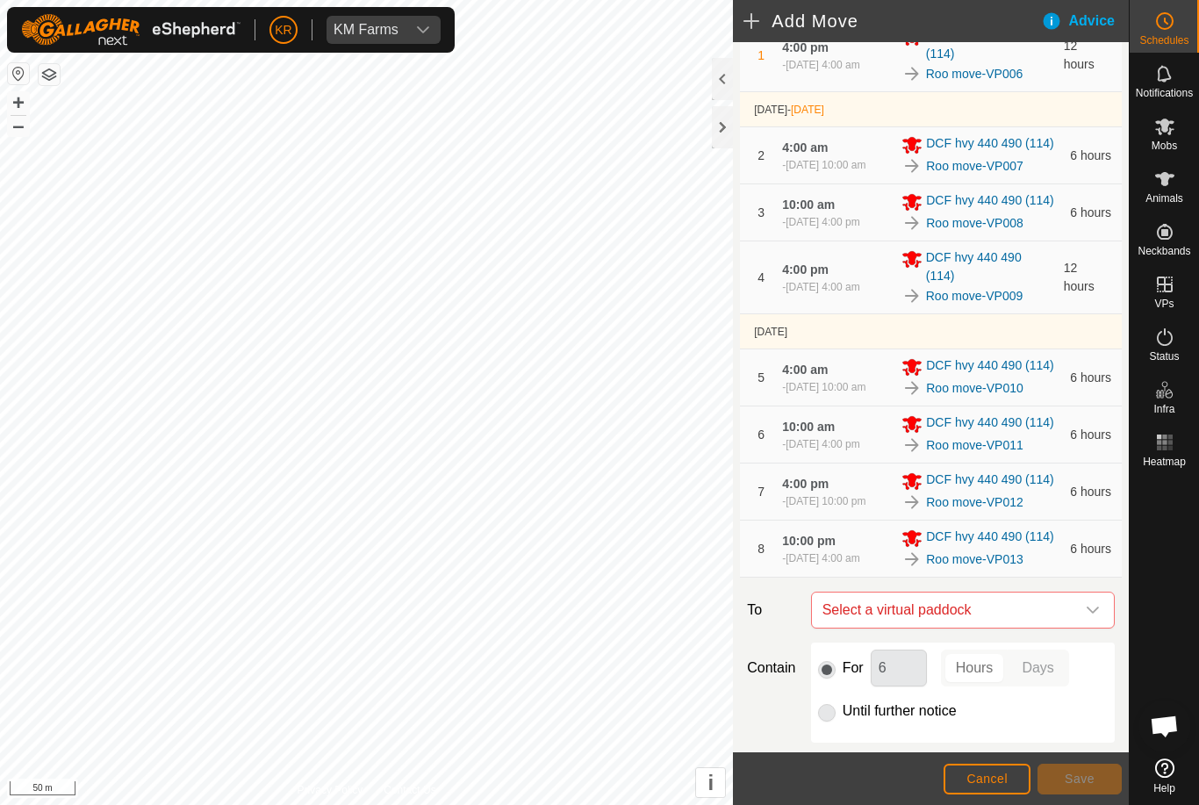
click at [1057, 628] on span "Select a virtual paddock" at bounding box center [945, 609] width 260 height 35
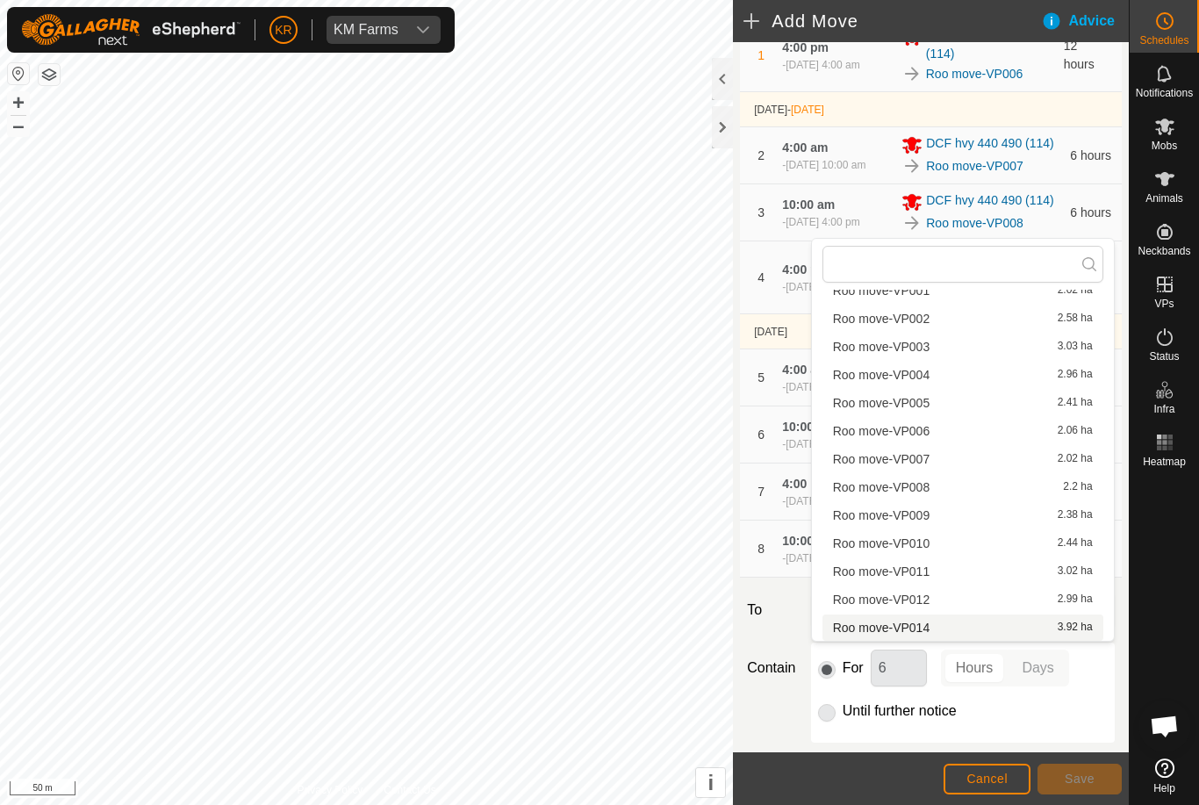
click at [959, 628] on div "Roo move-VP014 3.92 ha" at bounding box center [963, 627] width 260 height 12
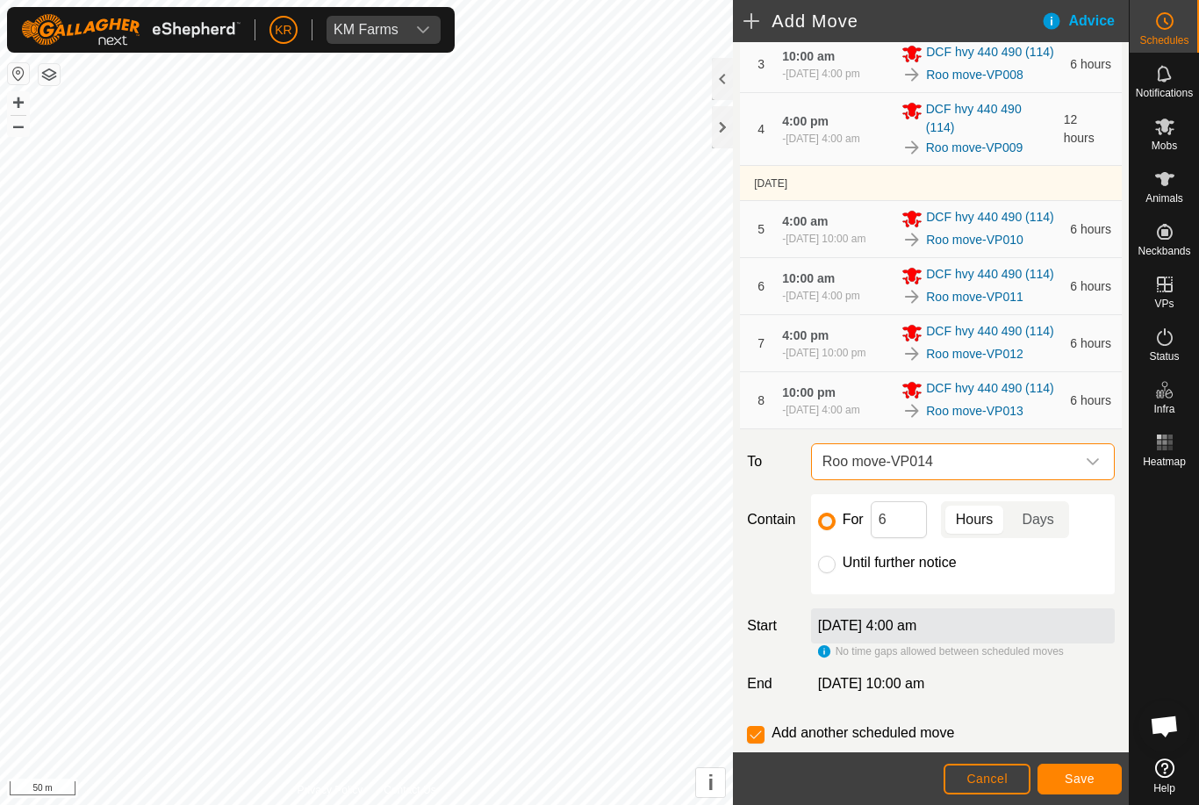
scroll to position [311, 0]
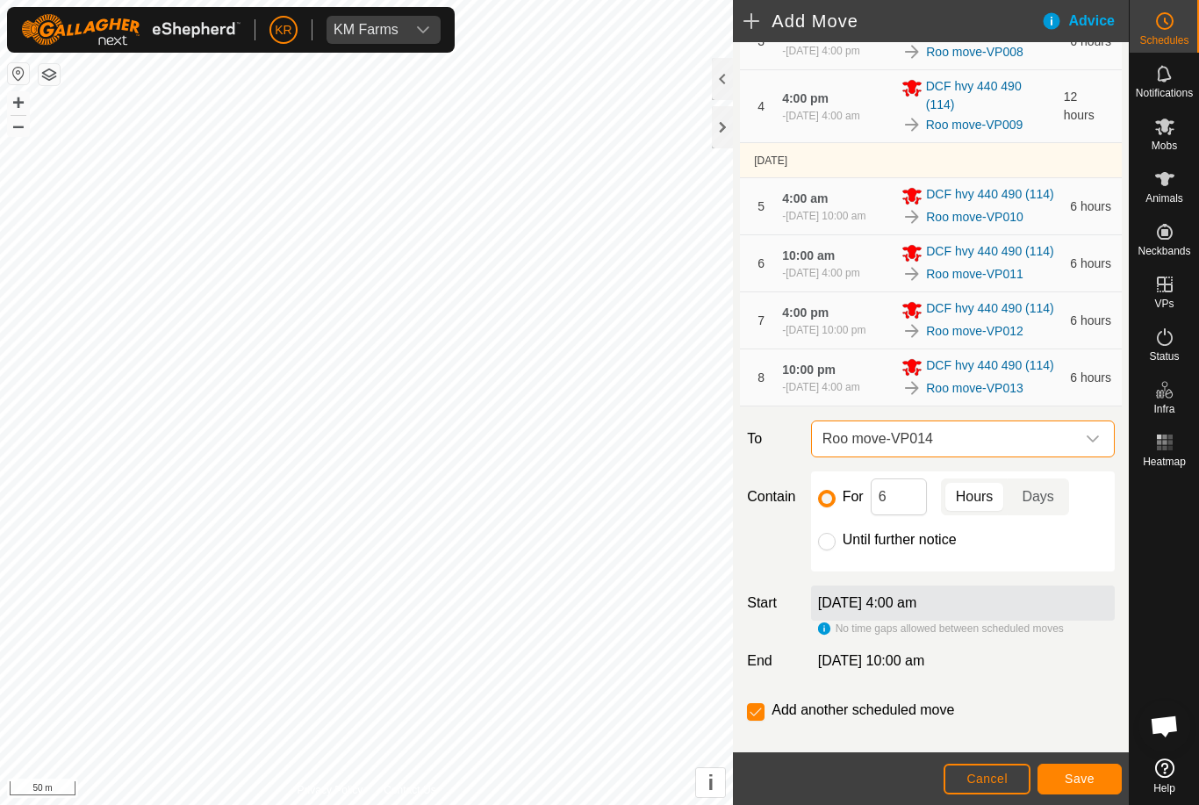
click at [821, 550] on input "Until further notice" at bounding box center [827, 542] width 18 height 18
radio input "true"
checkbox input "false"
click at [1083, 778] on span "Save" at bounding box center [1080, 779] width 30 height 14
